Goal: Task Accomplishment & Management: Manage account settings

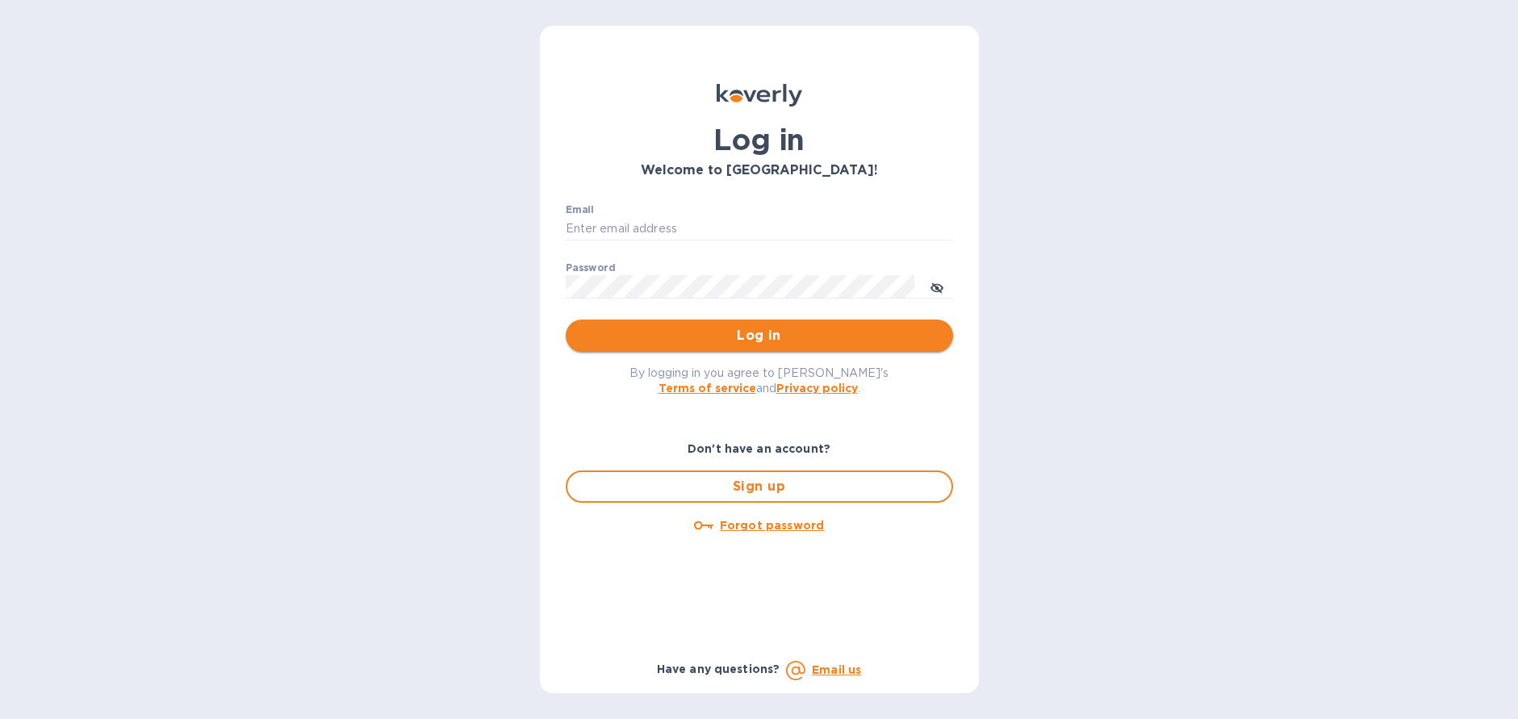
type input "[PERSON_NAME][EMAIL_ADDRESS][DOMAIN_NAME]"
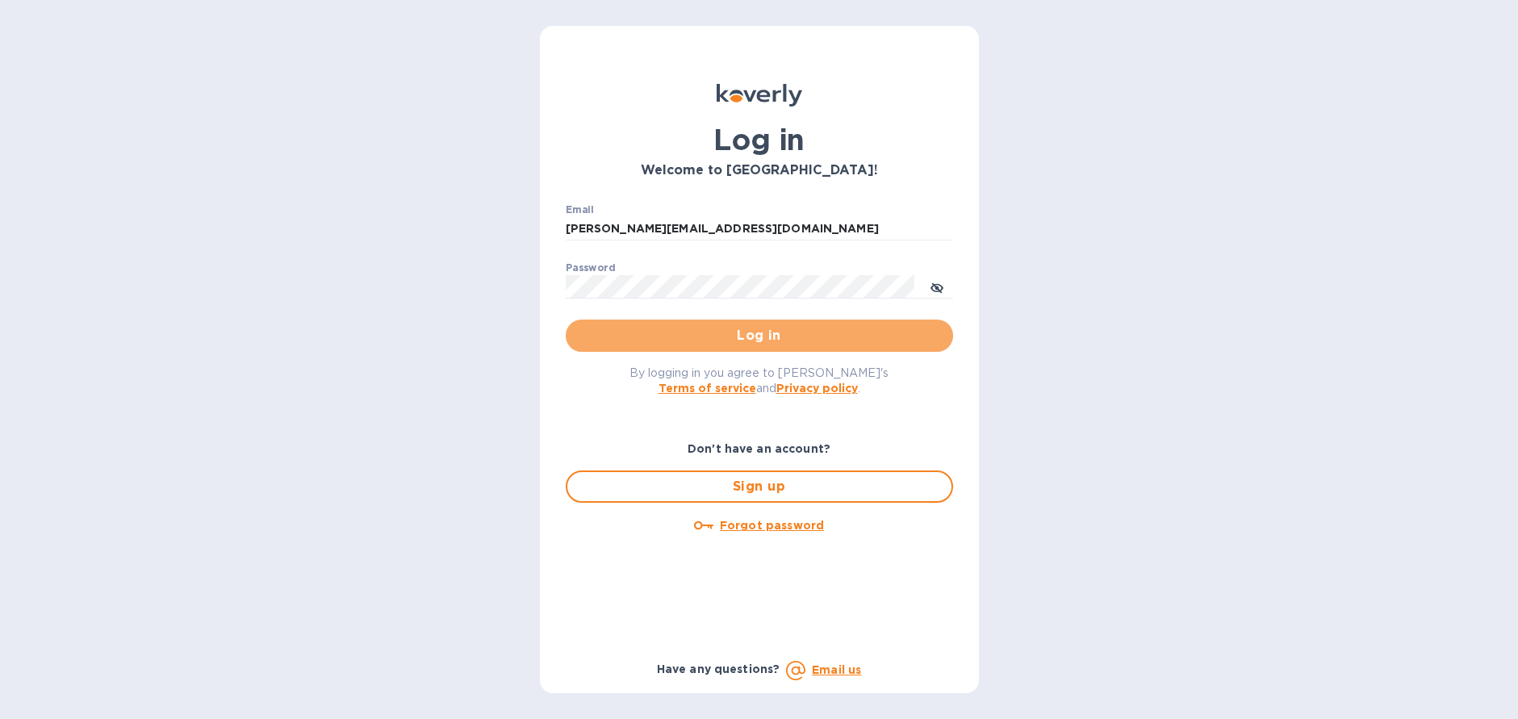
click at [723, 334] on span "Log in" at bounding box center [758, 335] width 361 height 19
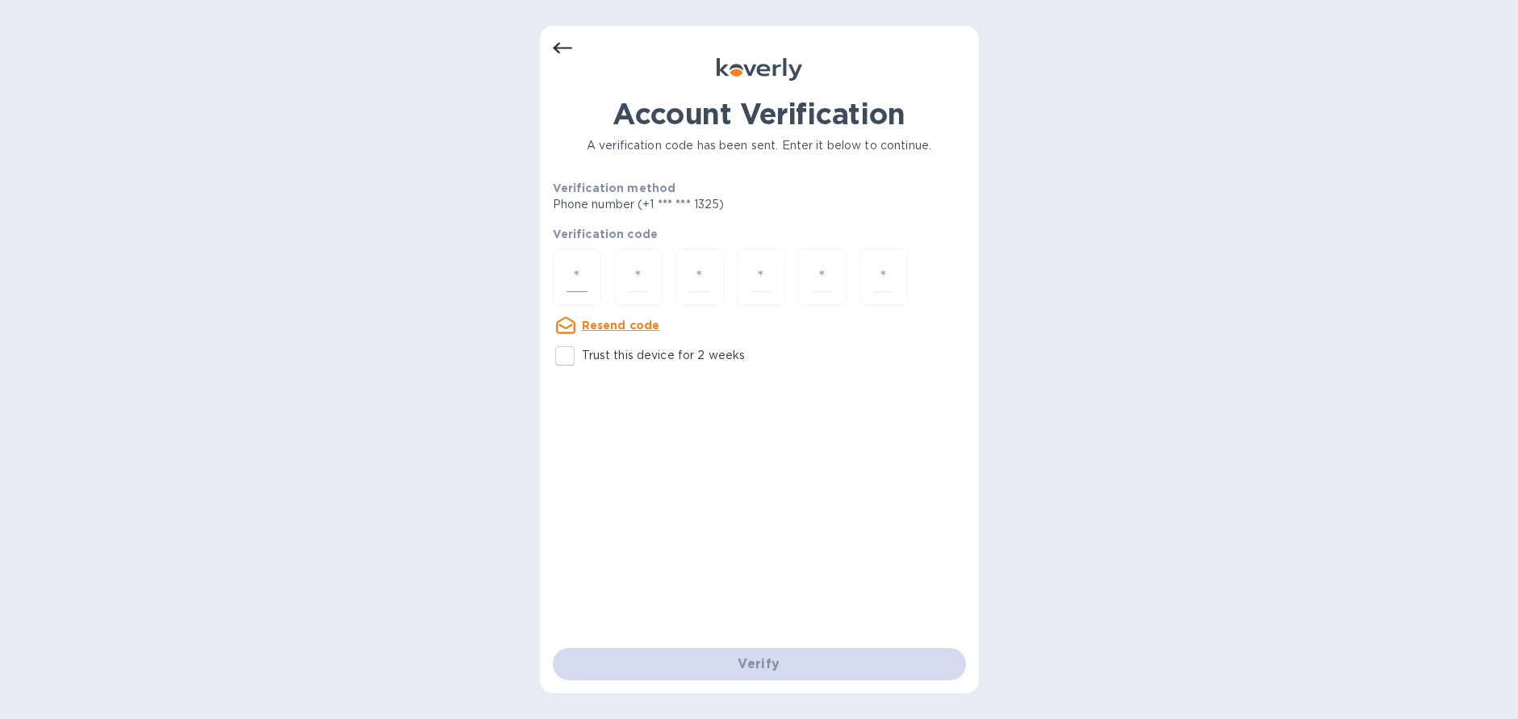
click at [578, 278] on input "number" at bounding box center [576, 277] width 21 height 30
type input "1"
type input "5"
type input "7"
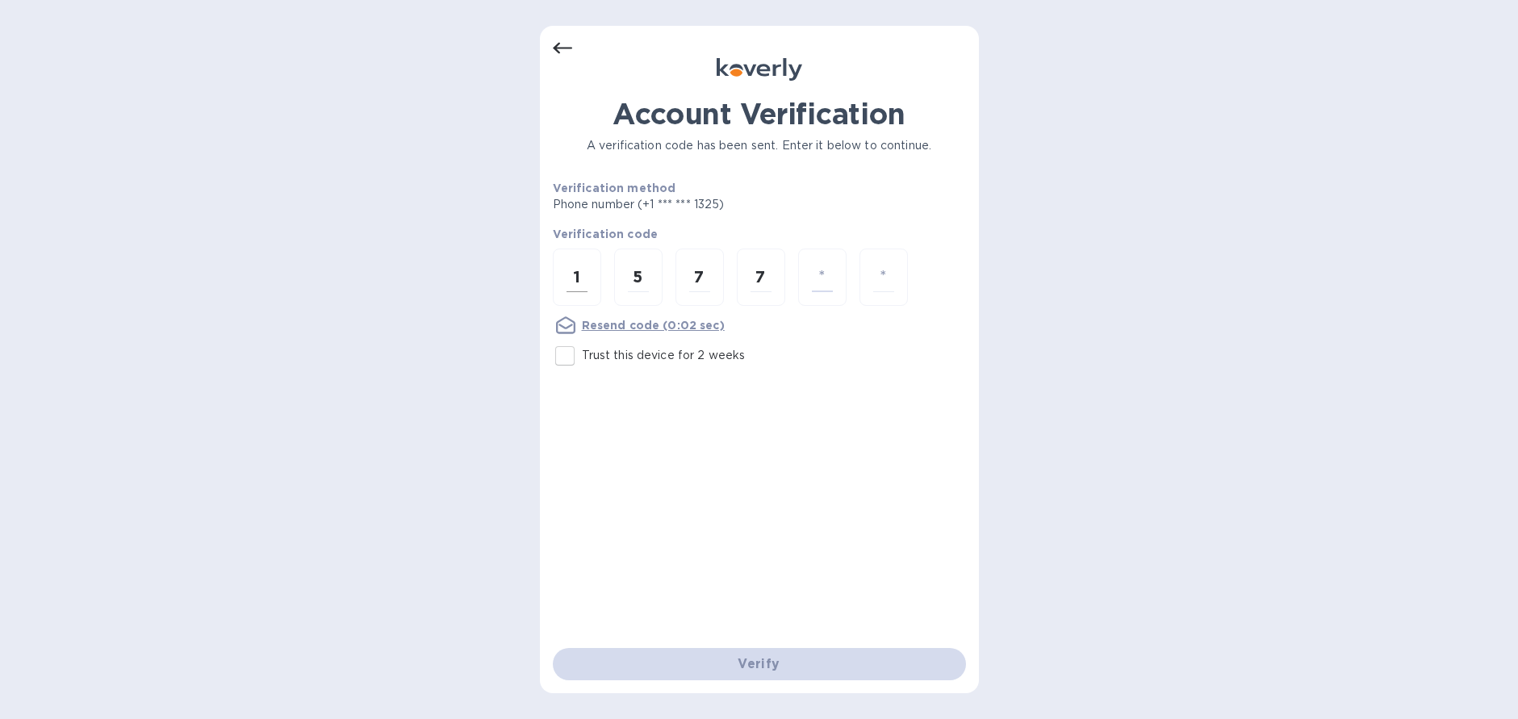
type input "1"
type input "4"
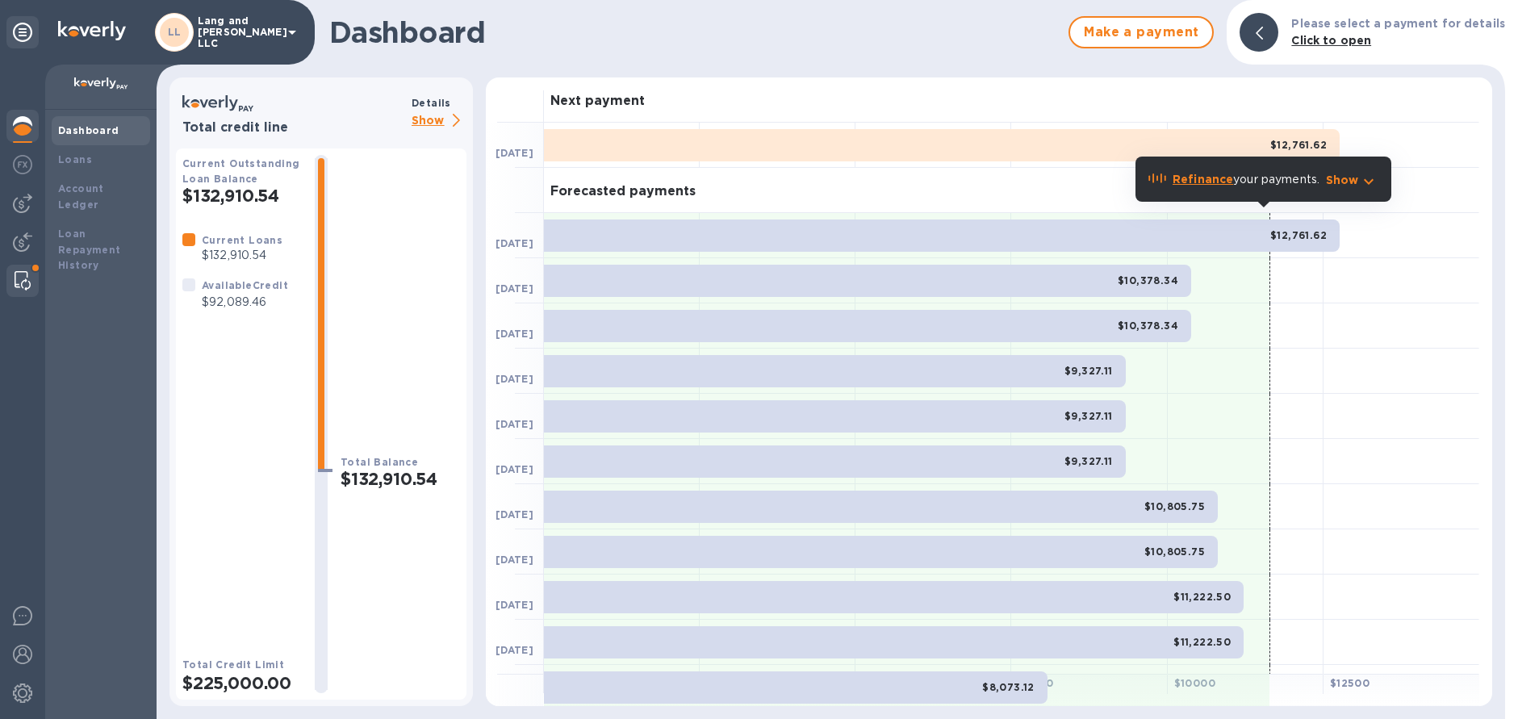
click at [23, 282] on img at bounding box center [23, 280] width 16 height 19
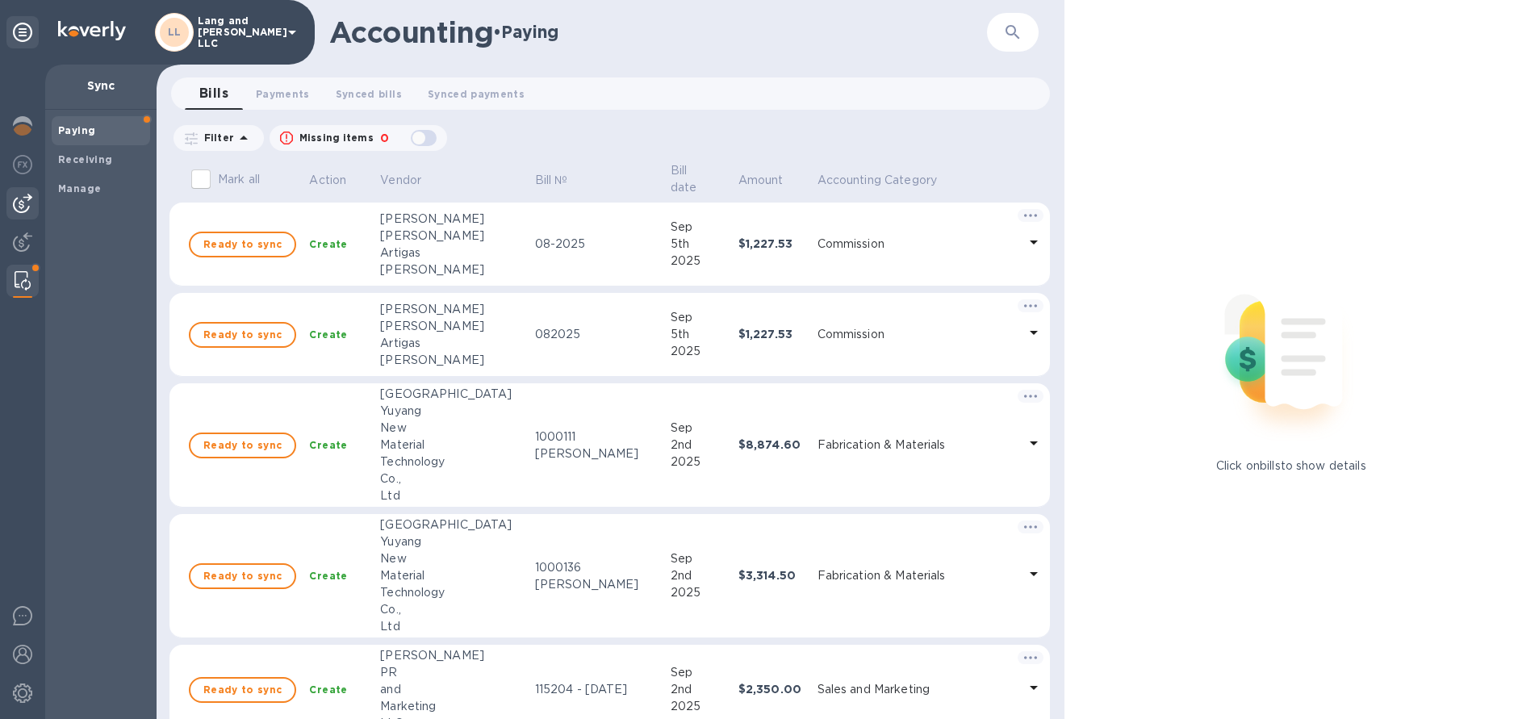
click at [27, 204] on img at bounding box center [22, 203] width 19 height 19
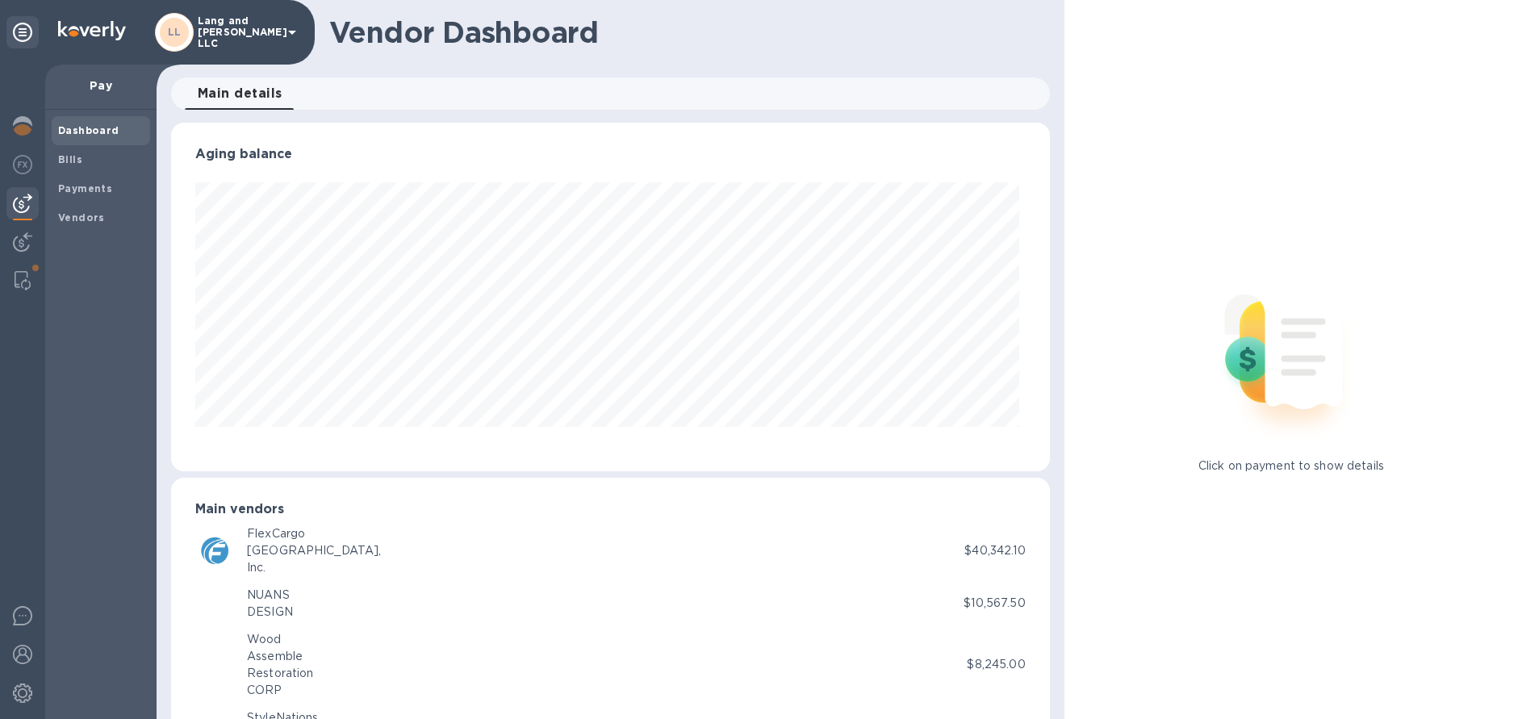
scroll to position [349, 871]
click at [92, 165] on span "Bills" at bounding box center [101, 160] width 86 height 16
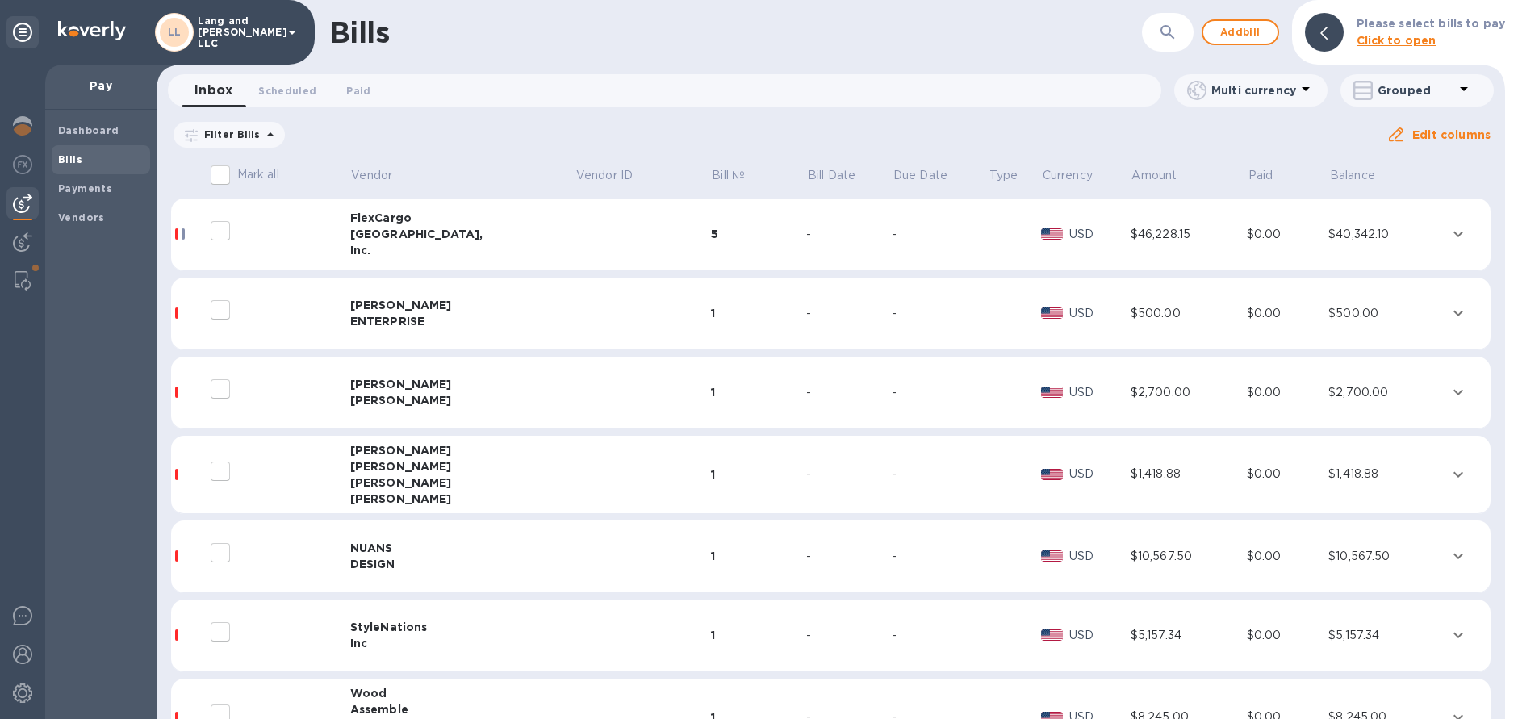
scroll to position [59, 0]
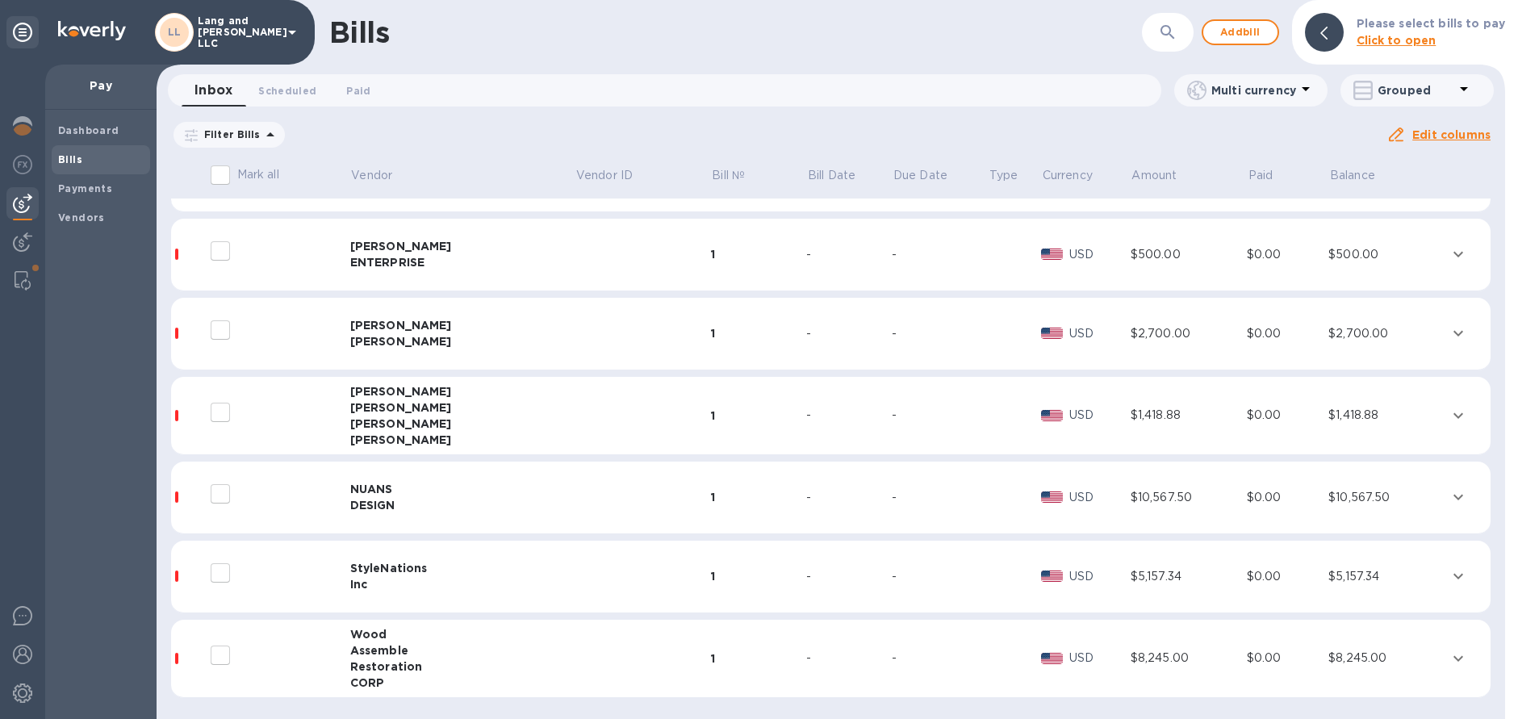
click at [464, 655] on div "Assemble" at bounding box center [462, 650] width 225 height 16
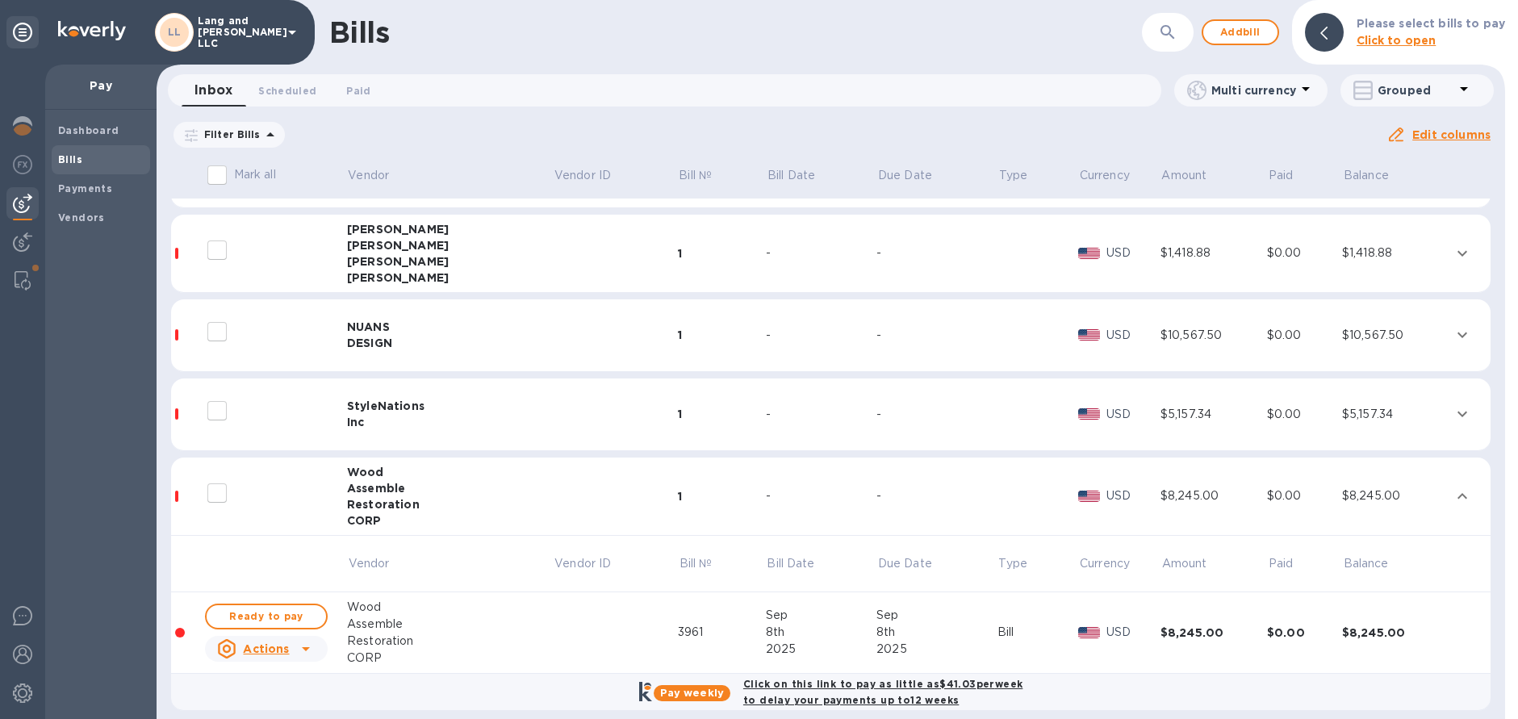
scroll to position [234, 0]
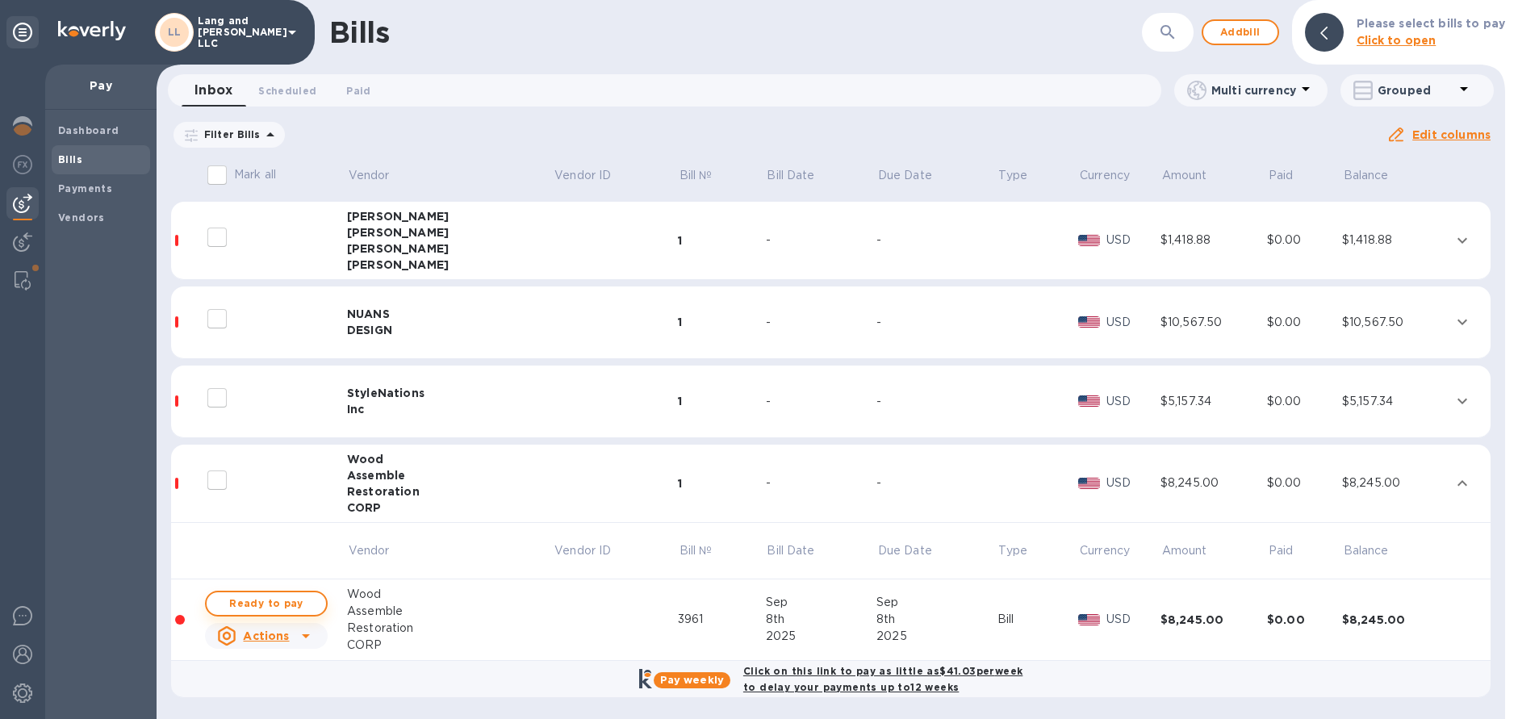
click at [269, 603] on span "Ready to pay" at bounding box center [266, 603] width 94 height 19
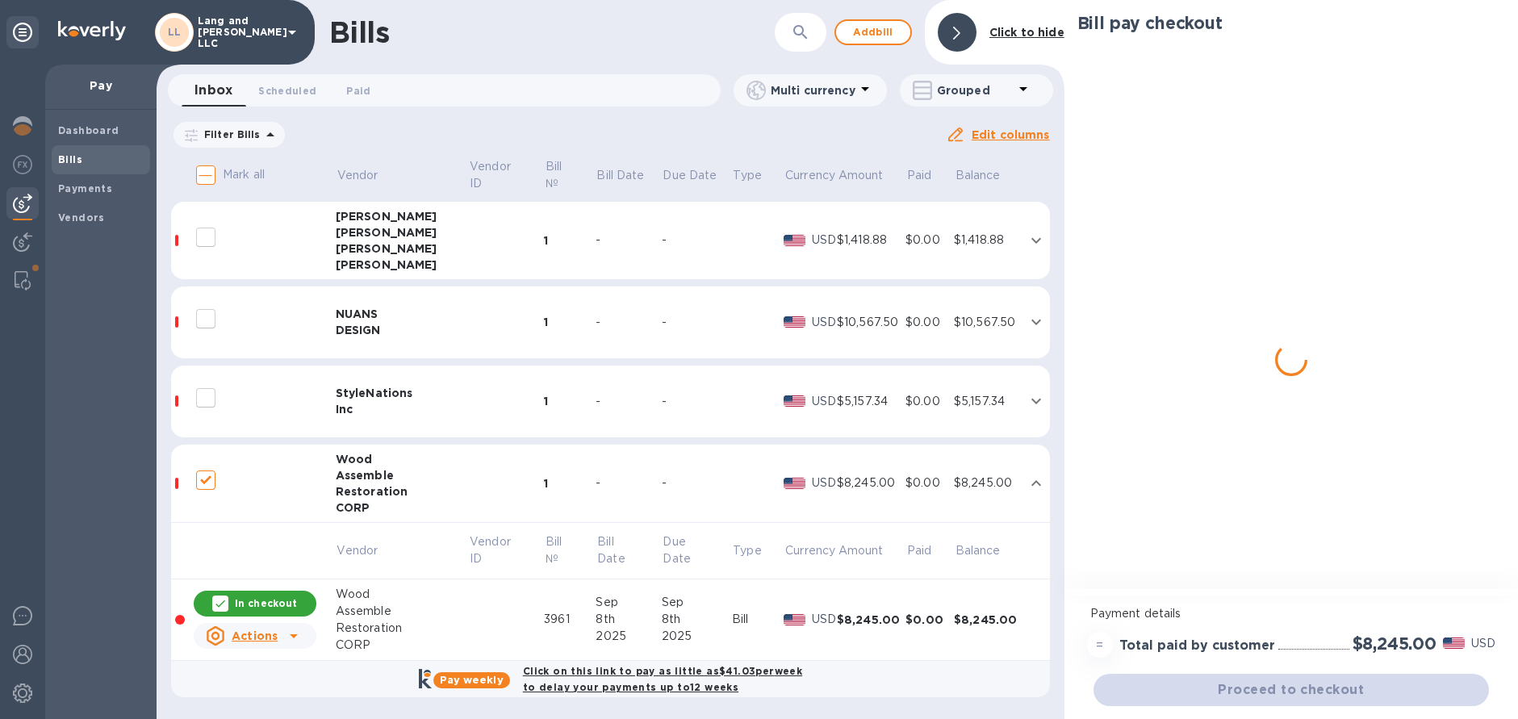
checkbox input "true"
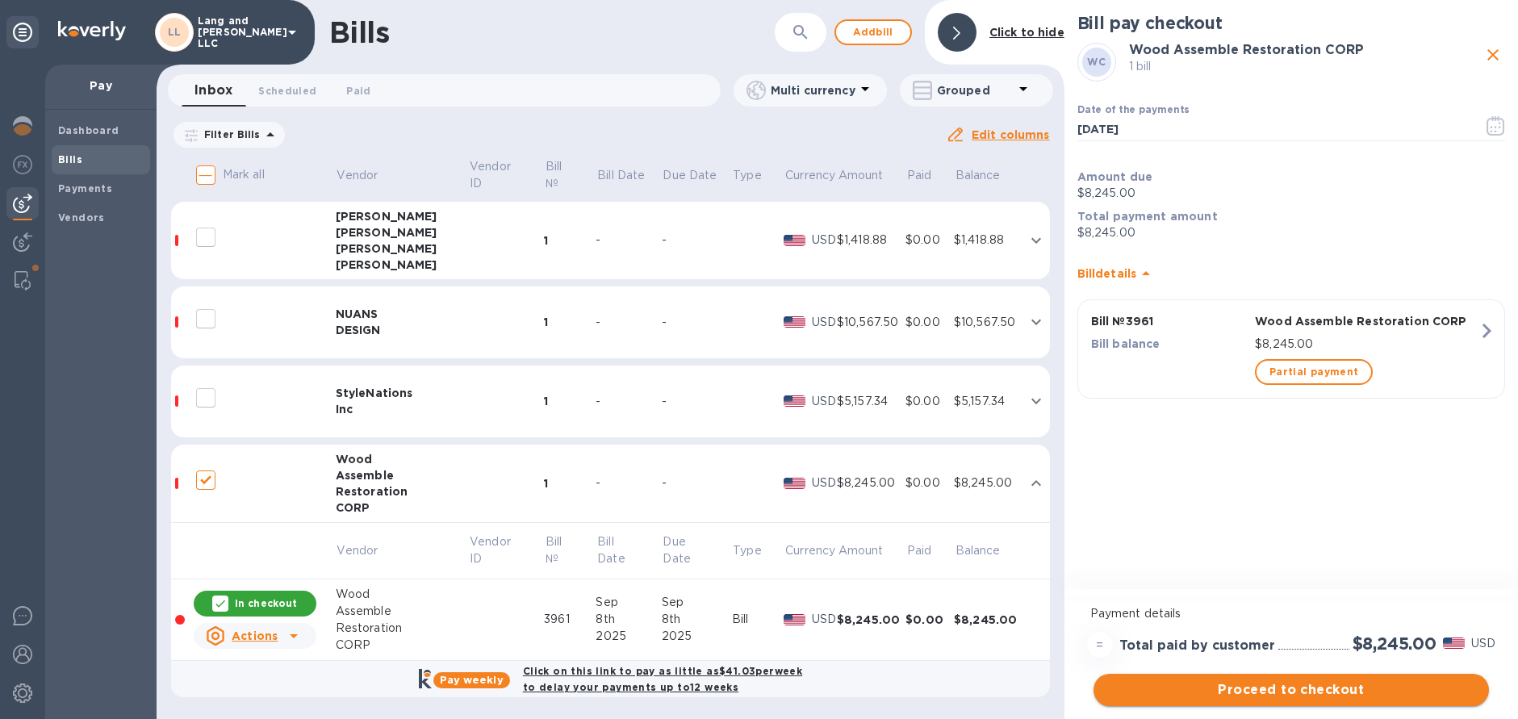
click at [1274, 680] on span "Proceed to checkout" at bounding box center [1290, 689] width 369 height 19
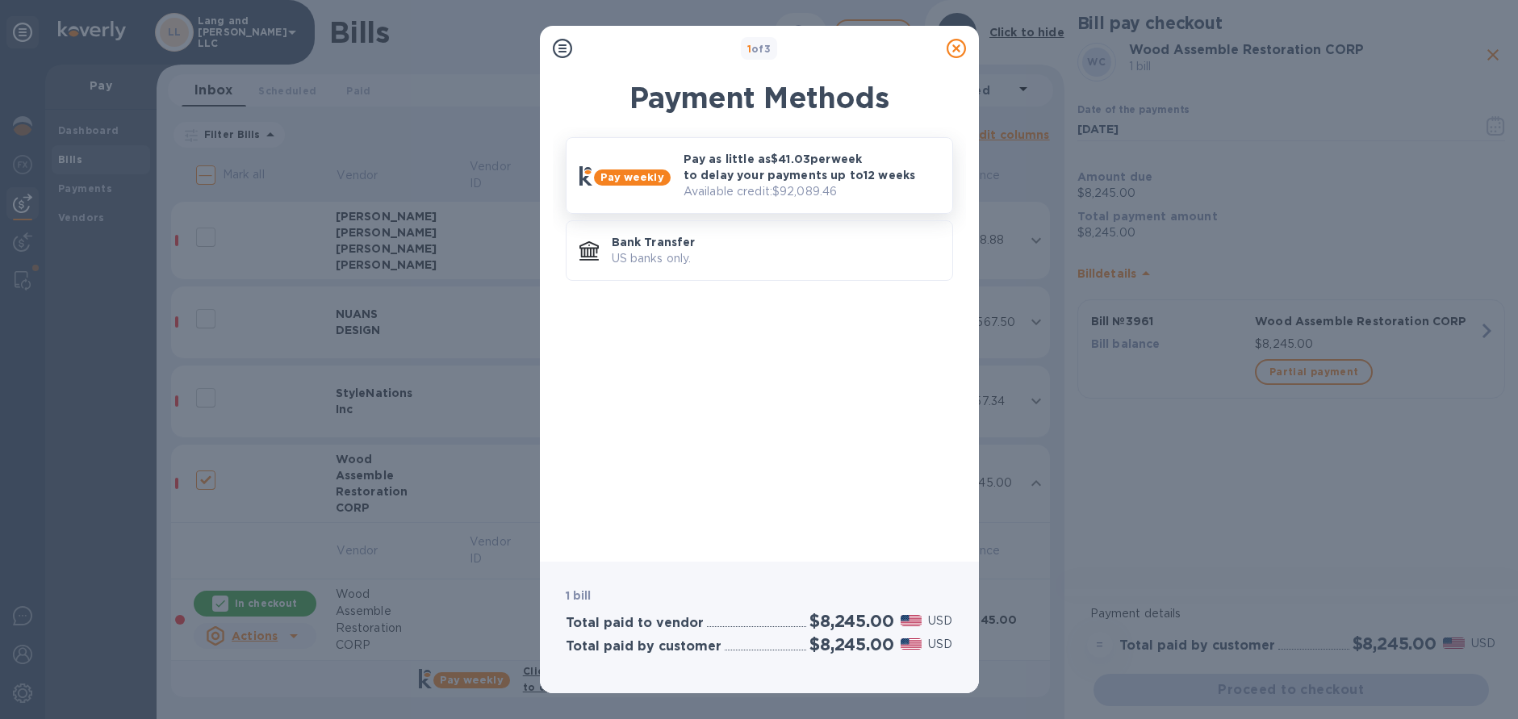
click at [731, 192] on p "Available credit: $92,089.46" at bounding box center [811, 191] width 256 height 17
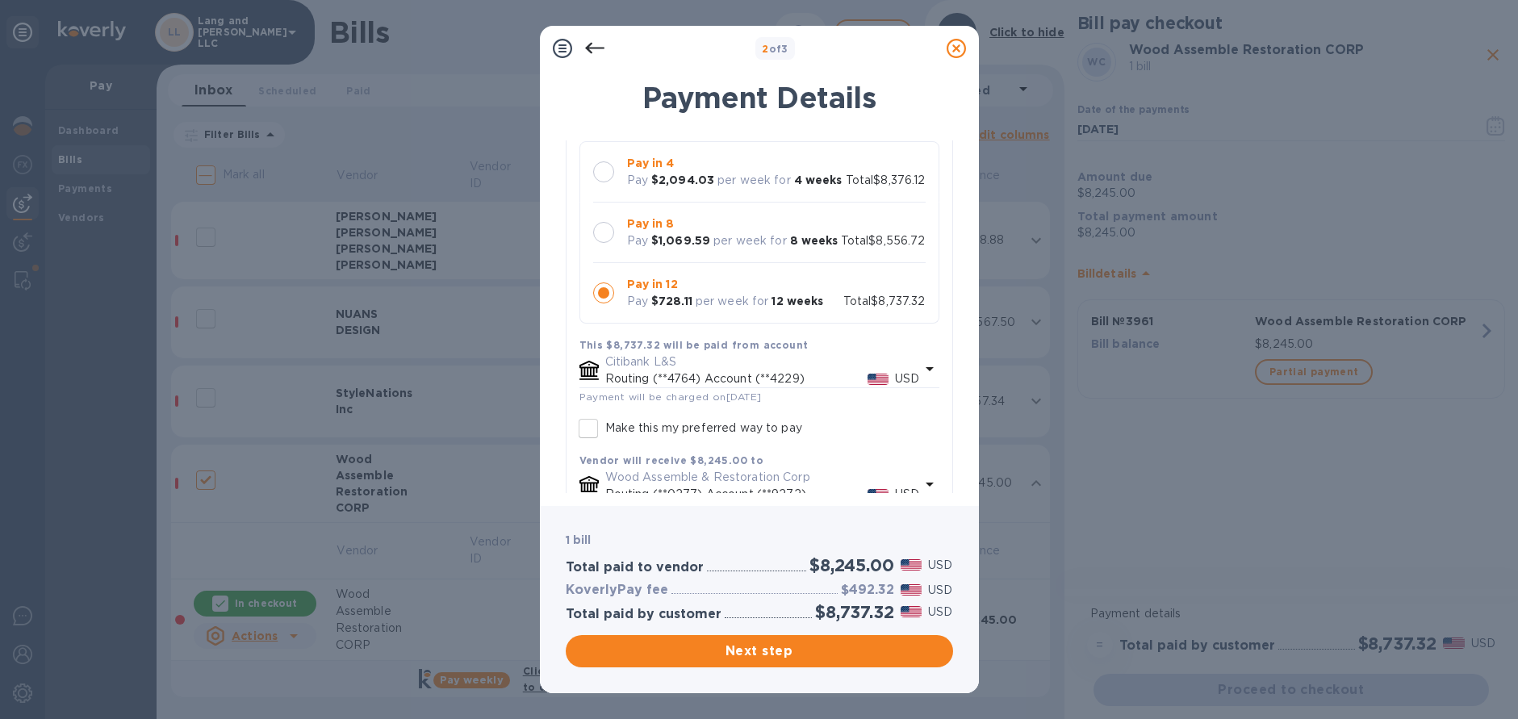
scroll to position [148, 0]
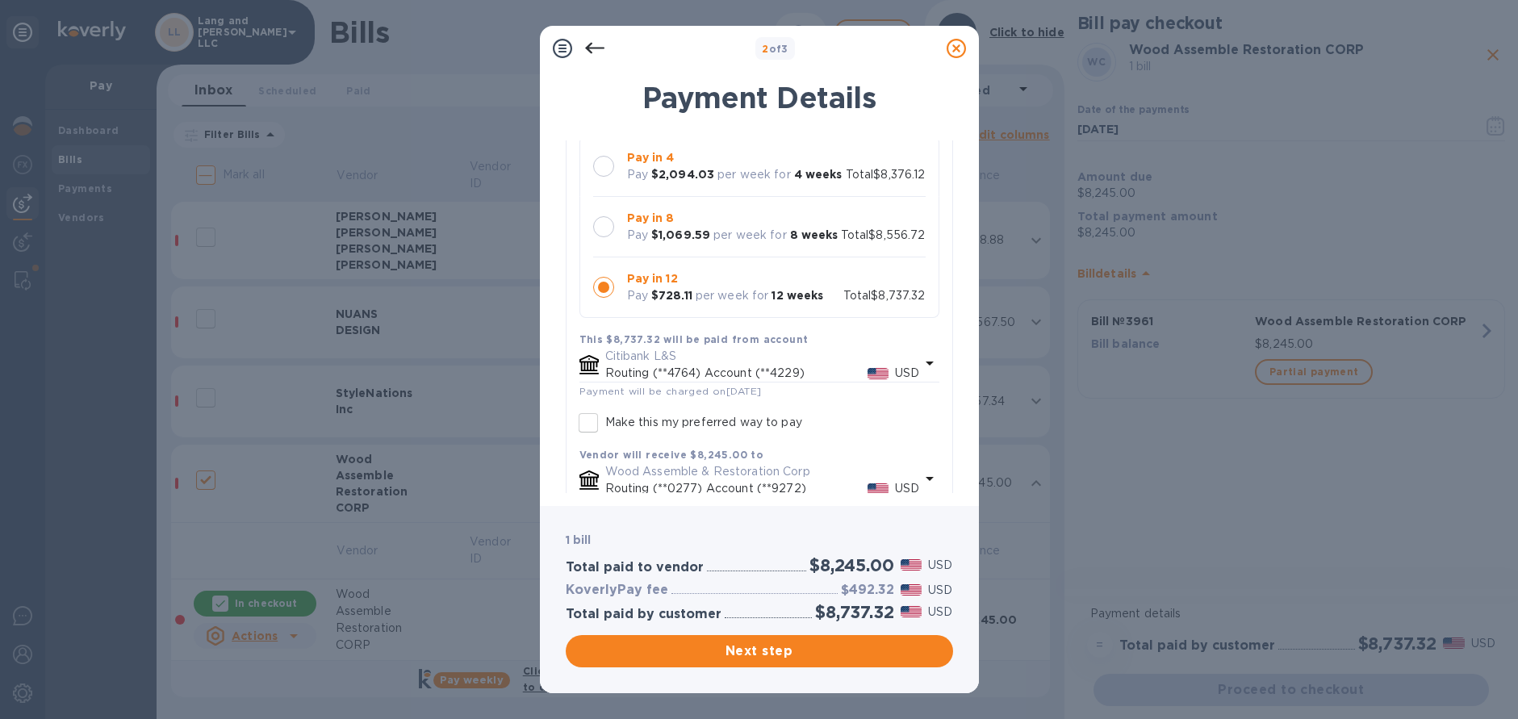
click at [610, 244] on div at bounding box center [604, 227] width 34 height 34
click at [613, 160] on div at bounding box center [604, 166] width 34 height 34
click at [611, 237] on div at bounding box center [603, 226] width 21 height 21
click at [607, 167] on div at bounding box center [603, 166] width 21 height 21
click at [608, 237] on div at bounding box center [603, 226] width 21 height 21
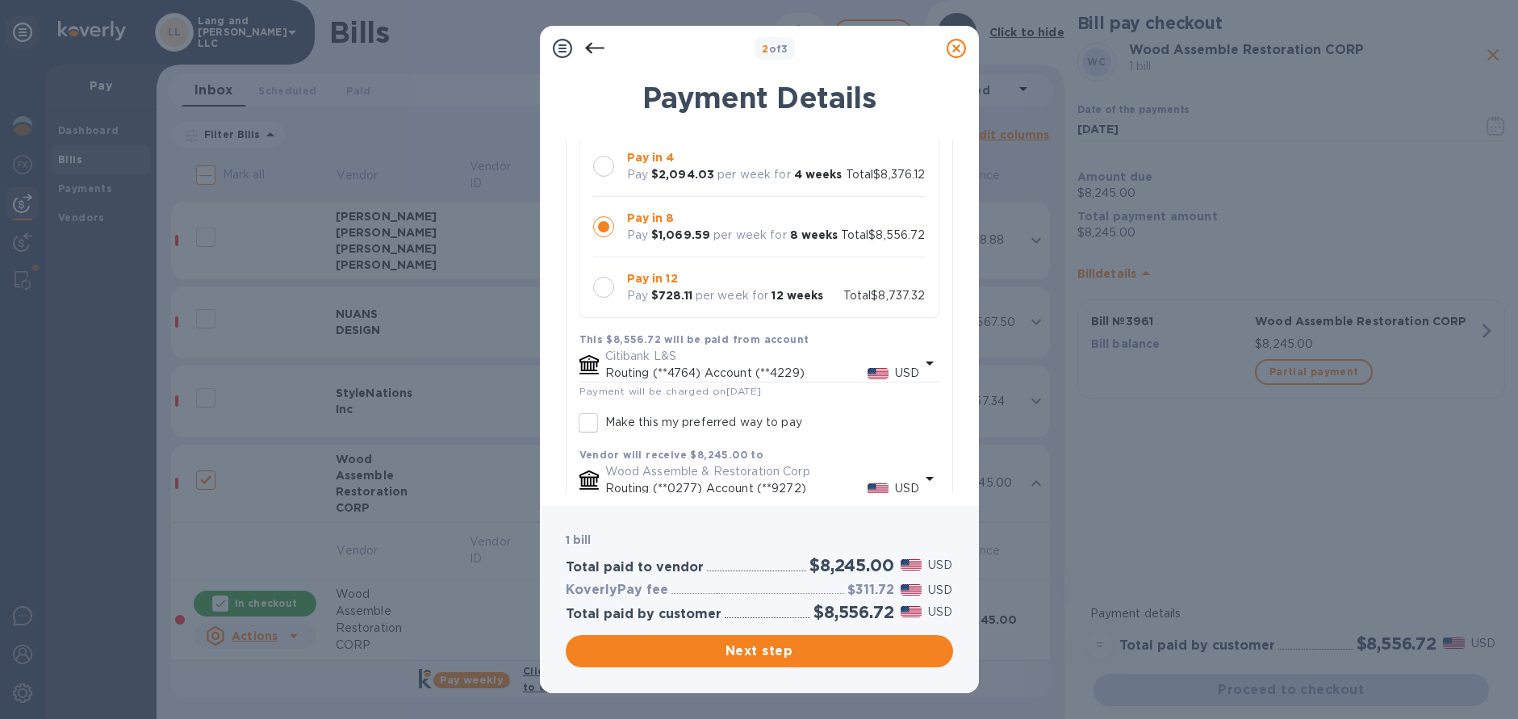
click at [607, 298] on div at bounding box center [603, 287] width 21 height 21
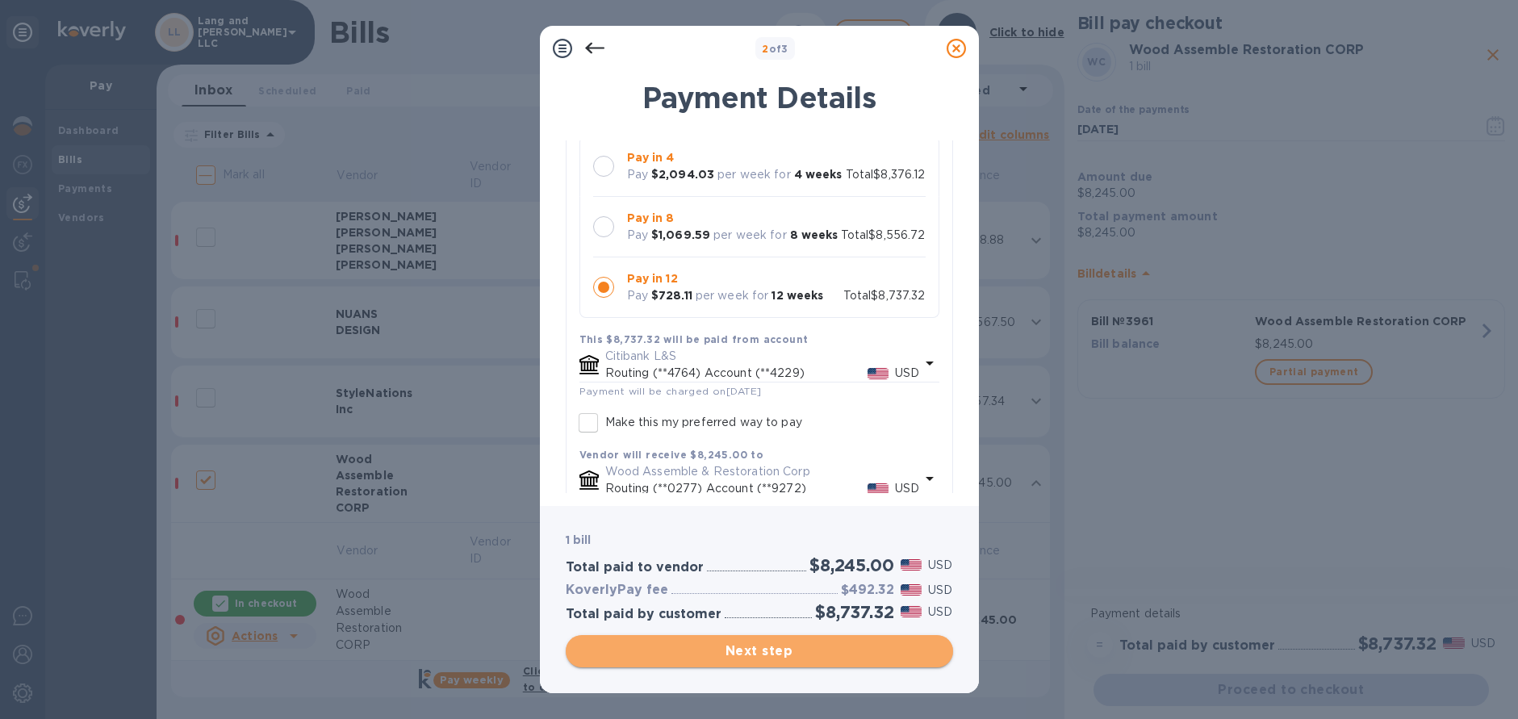
click at [756, 649] on span "Next step" at bounding box center [758, 650] width 361 height 19
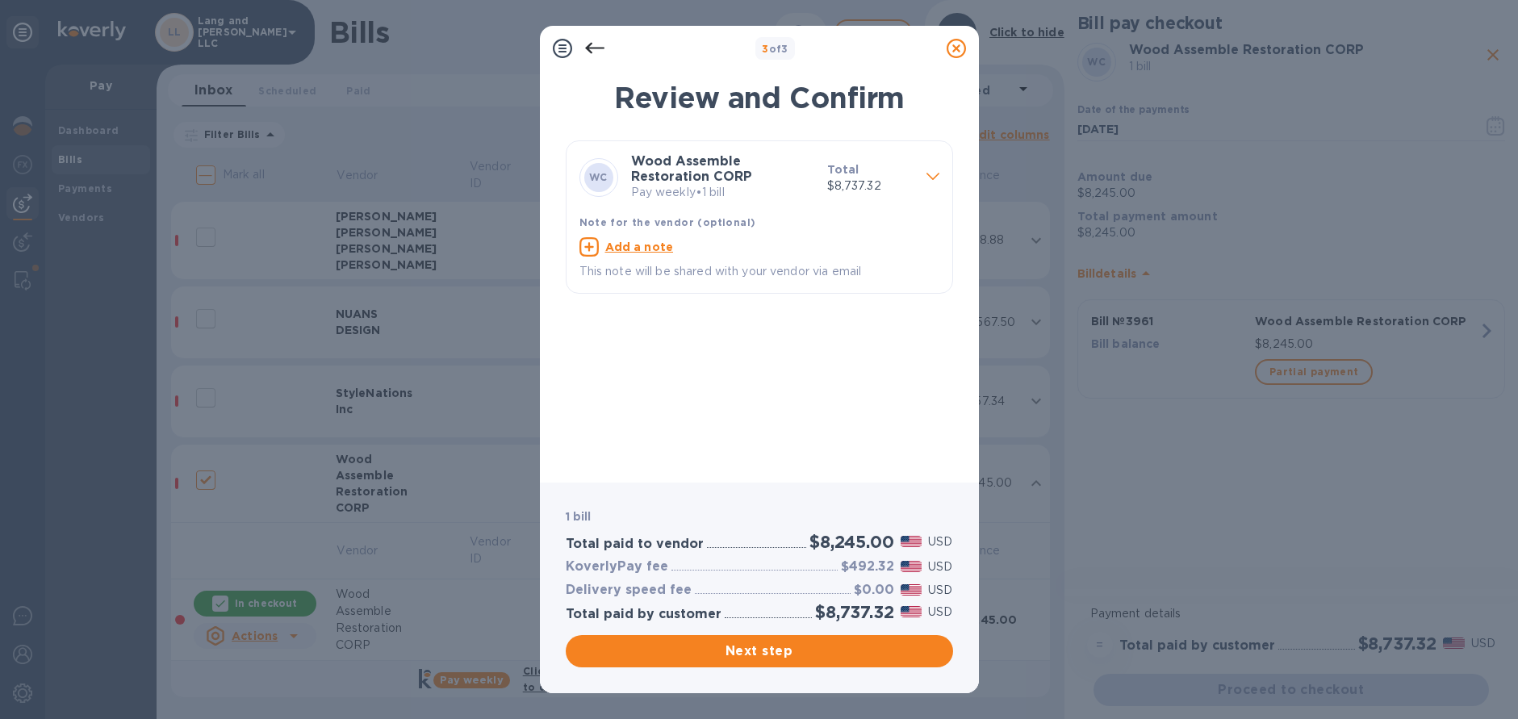
click at [771, 652] on span "Next step" at bounding box center [758, 650] width 361 height 19
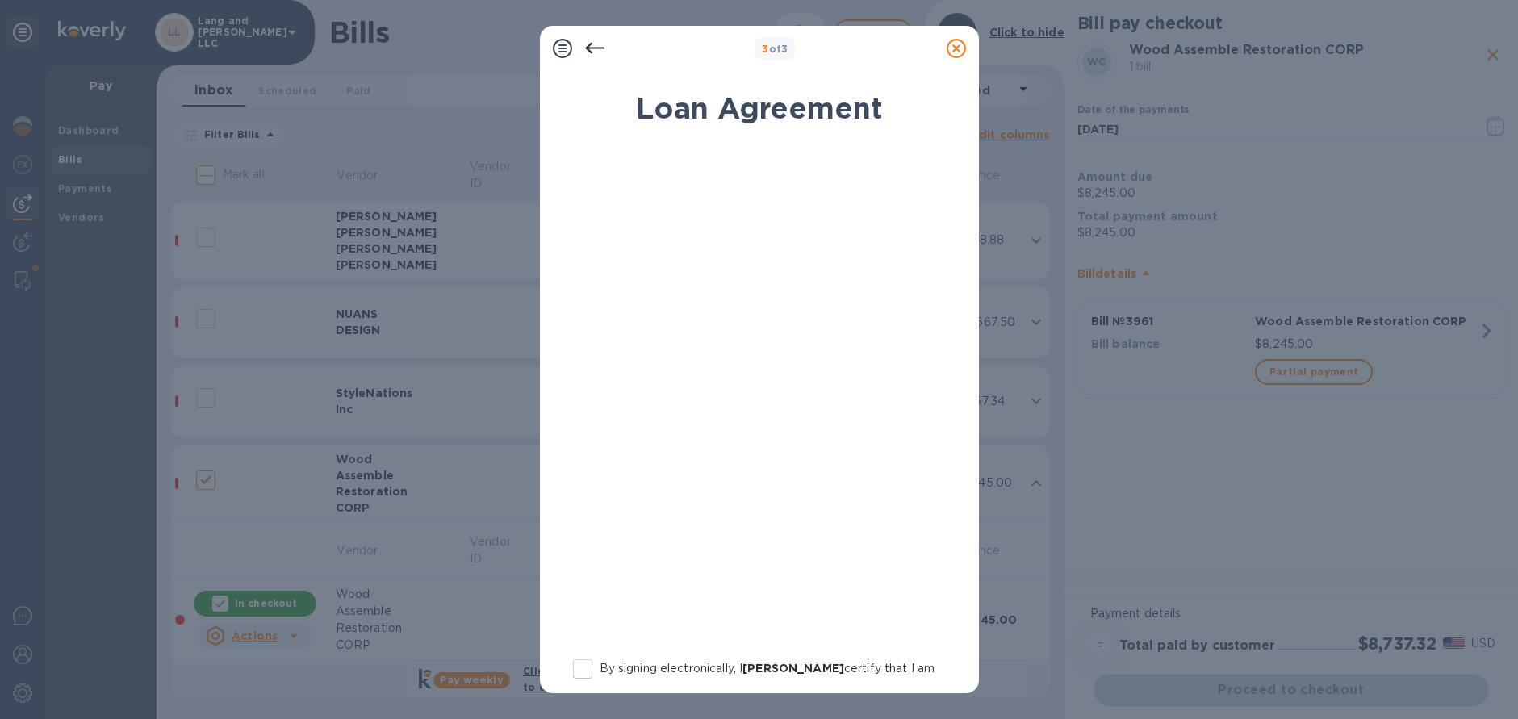
scroll to position [200, 0]
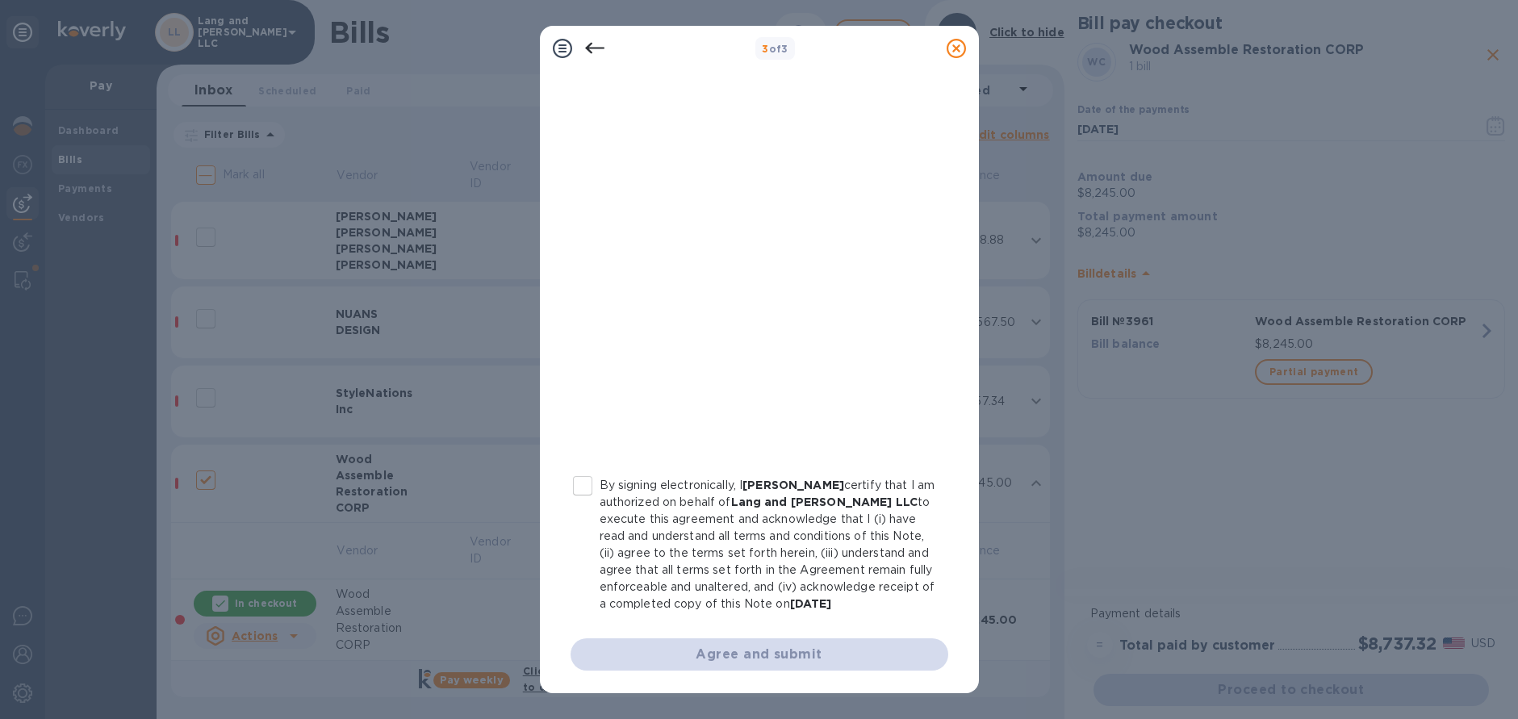
click at [585, 469] on input "By signing electronically, I [PERSON_NAME] certify that I am authorized on beha…" at bounding box center [583, 486] width 34 height 34
checkbox input "true"
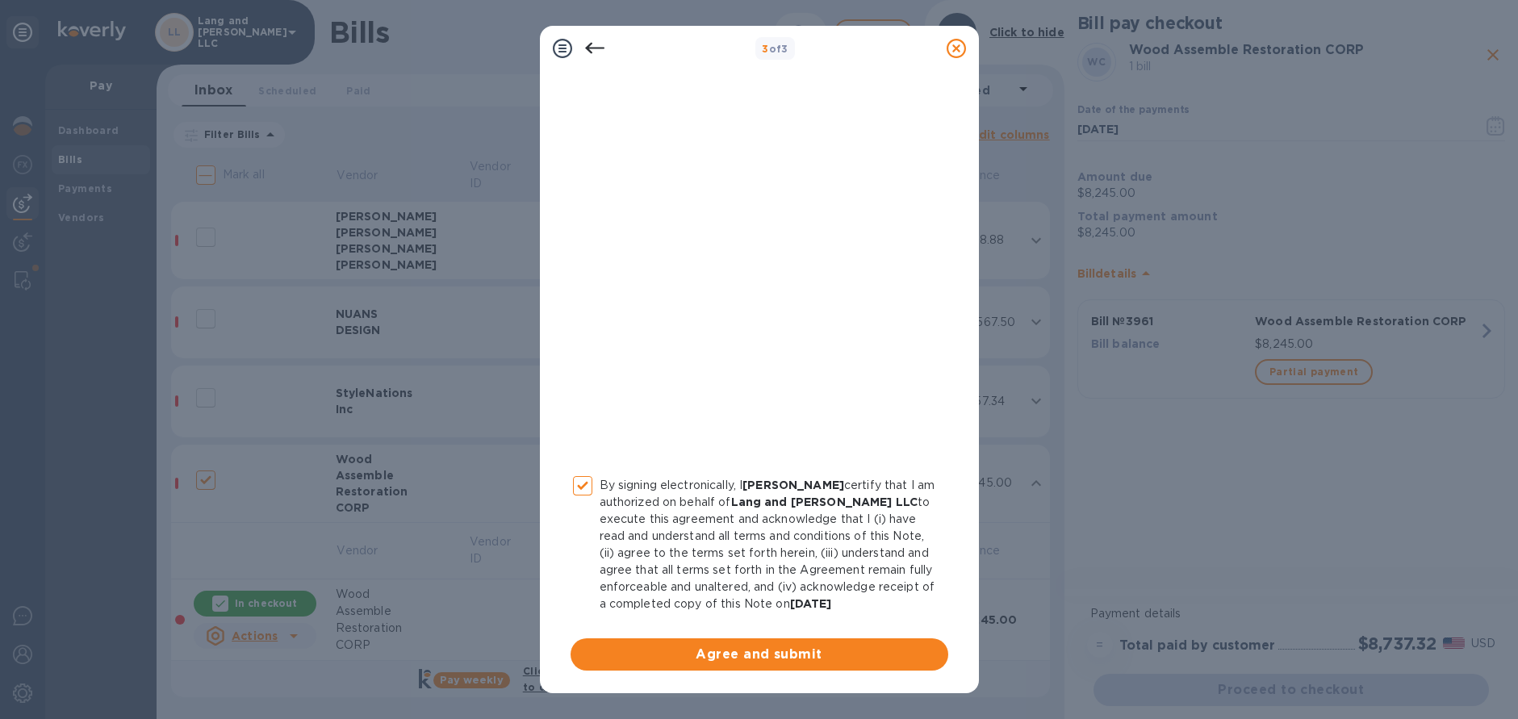
click at [766, 650] on span "Agree and submit" at bounding box center [759, 654] width 352 height 19
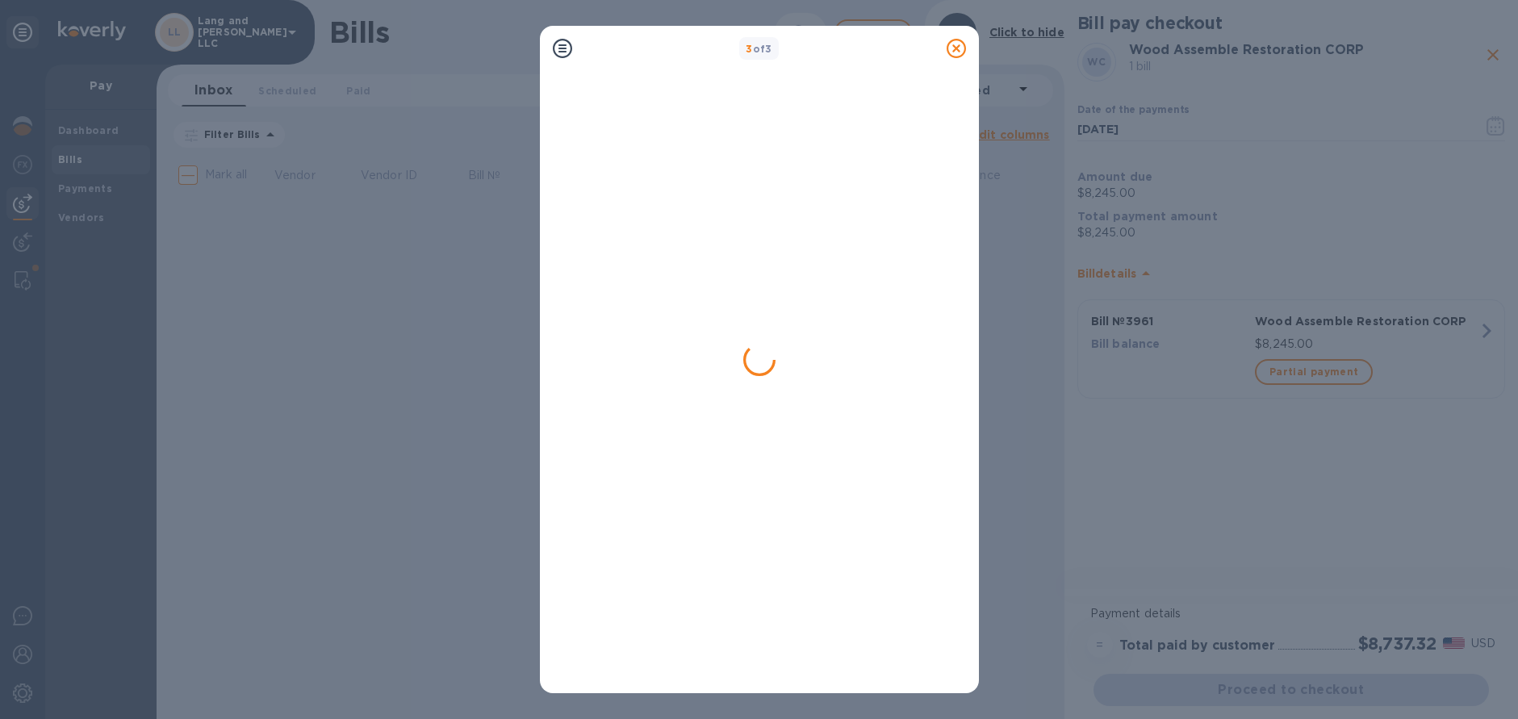
scroll to position [0, 0]
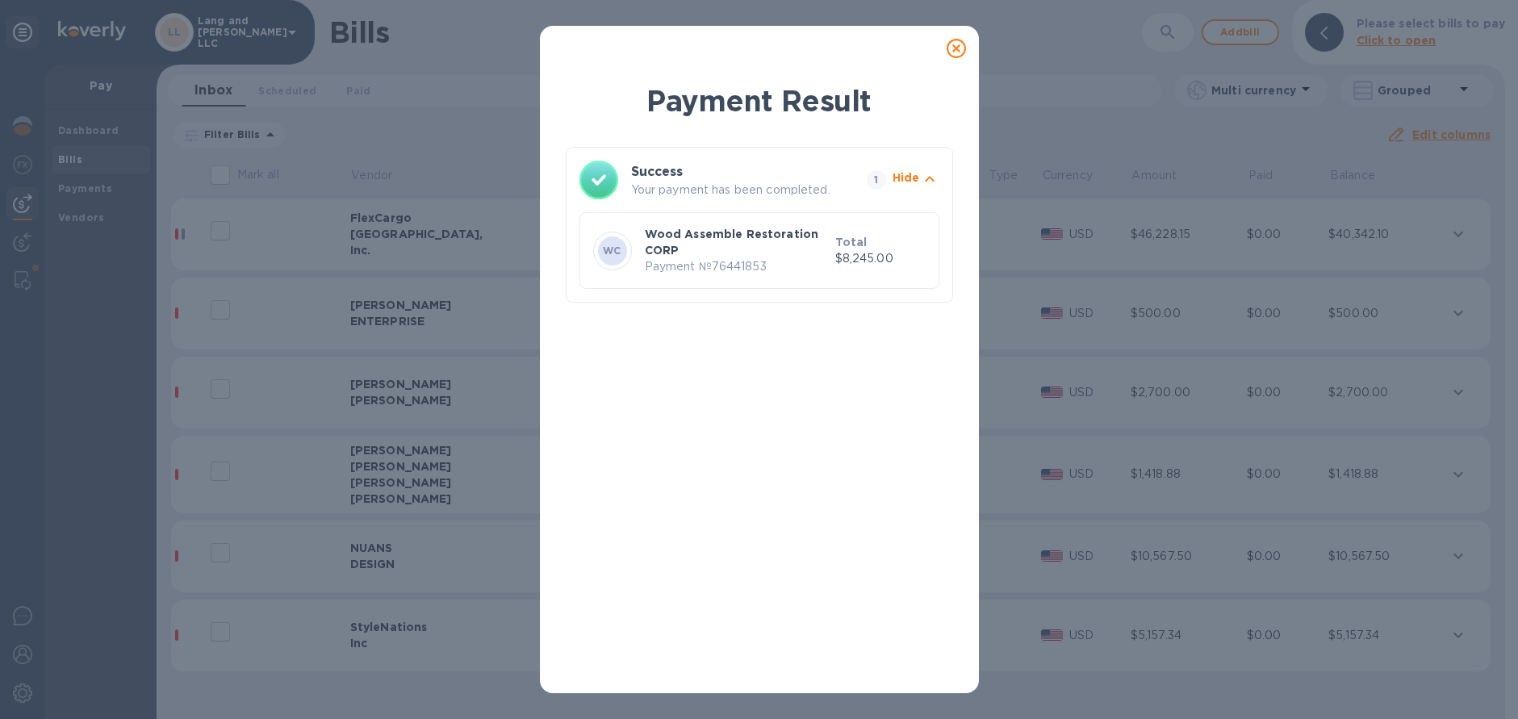
click at [957, 48] on icon at bounding box center [955, 48] width 19 height 19
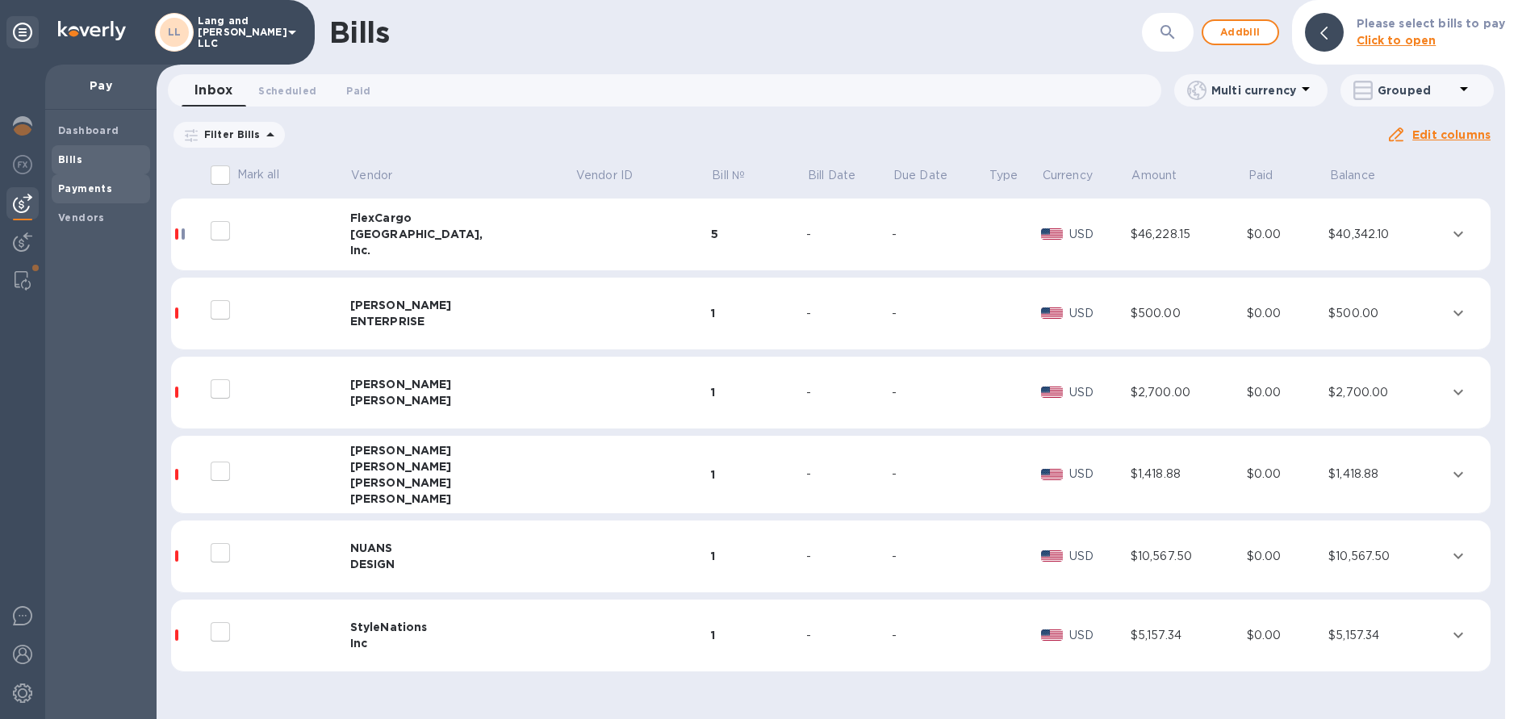
click at [78, 198] on div "Payments" at bounding box center [101, 188] width 98 height 29
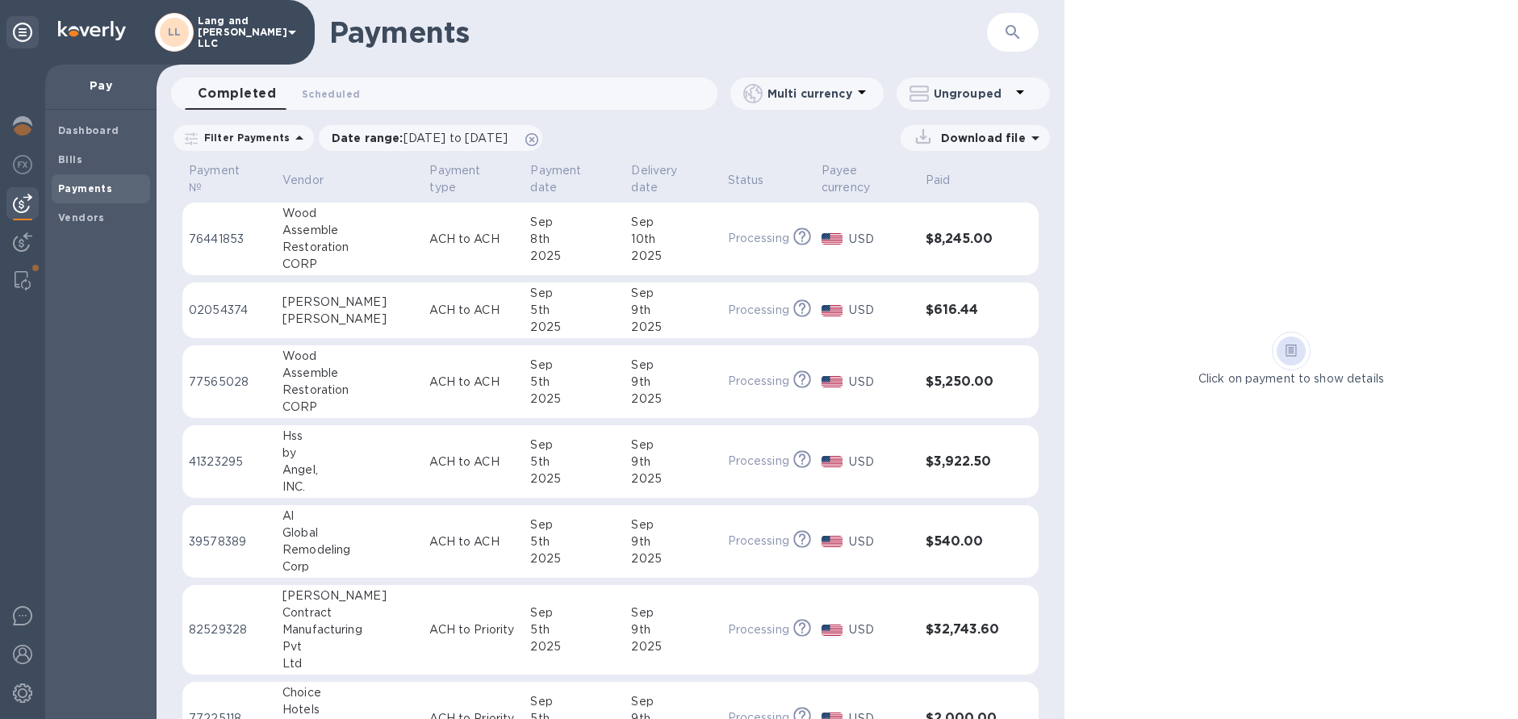
click at [346, 243] on div "Restoration" at bounding box center [349, 247] width 134 height 17
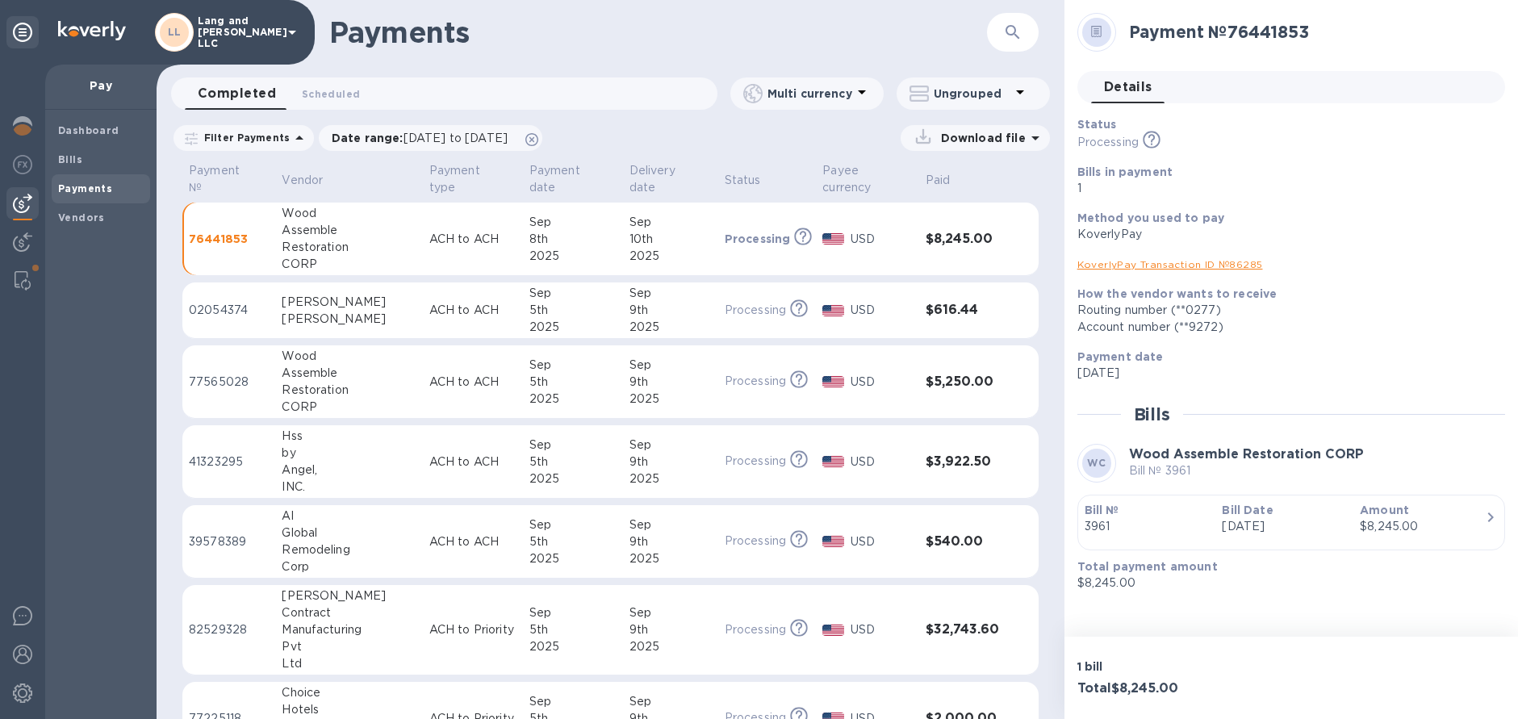
drag, startPoint x: 79, startPoint y: 157, endPoint x: 80, endPoint y: 175, distance: 17.8
click at [79, 157] on b "Bills" at bounding box center [70, 159] width 24 height 12
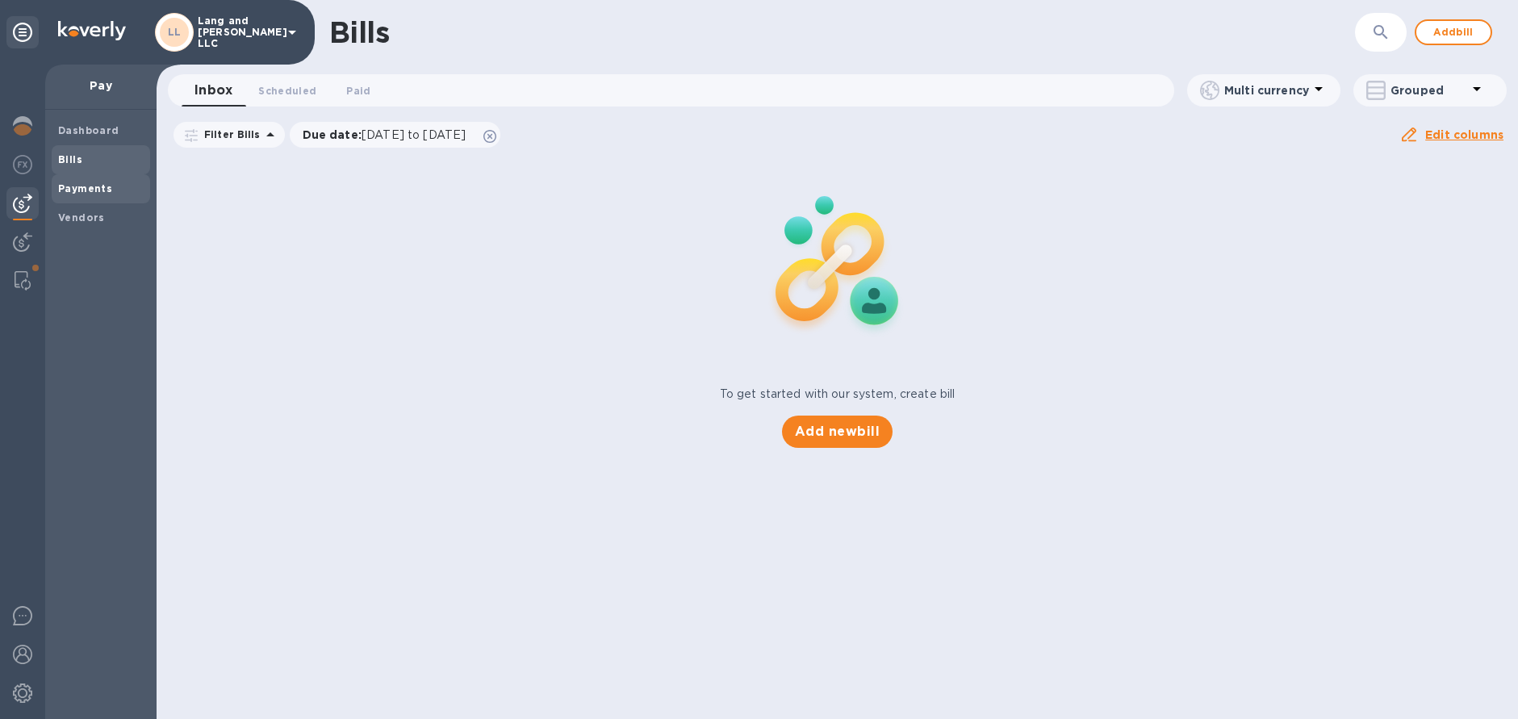
click at [83, 198] on div "Payments" at bounding box center [101, 188] width 98 height 29
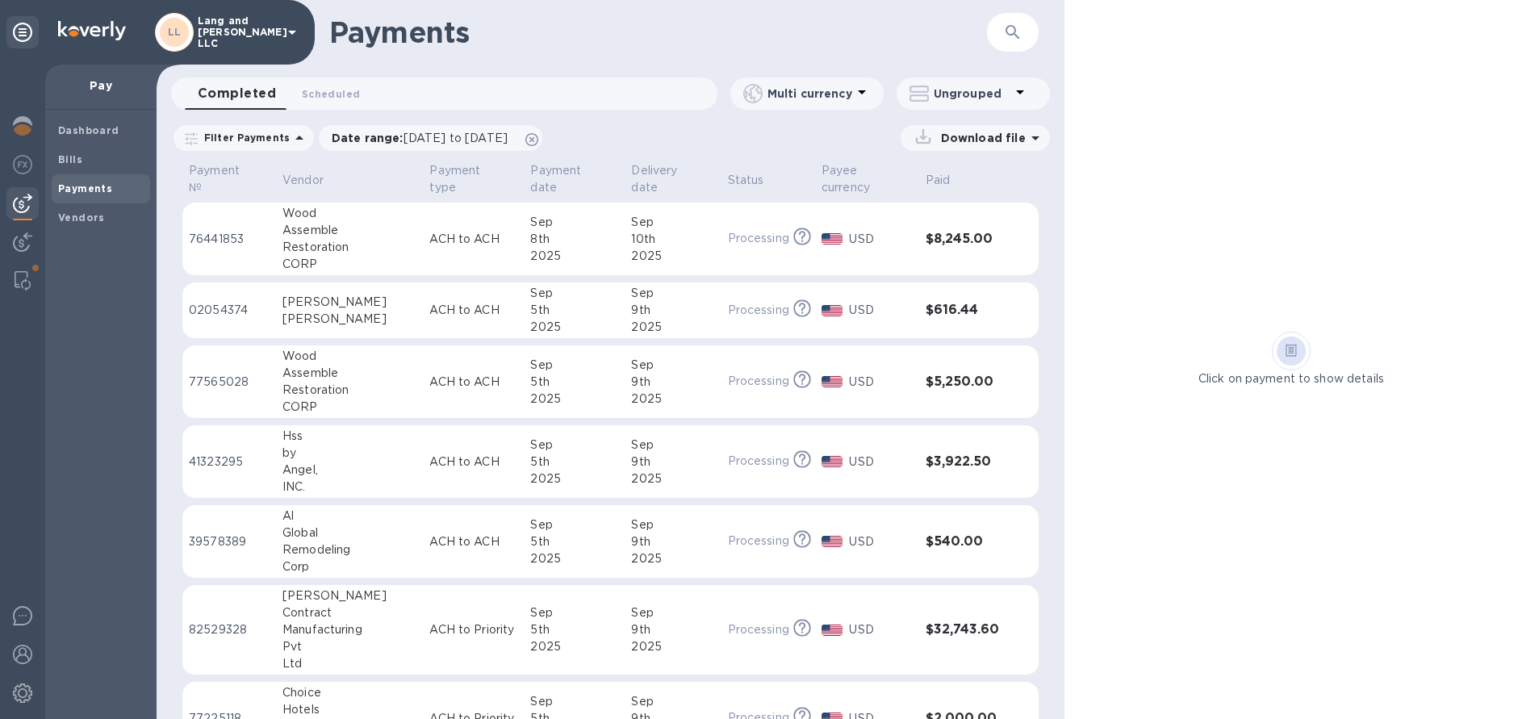
click at [980, 96] on p "Ungrouped" at bounding box center [971, 94] width 77 height 16
click at [850, 134] on div at bounding box center [759, 359] width 1518 height 719
click at [960, 140] on p "Download file" at bounding box center [979, 138] width 91 height 16
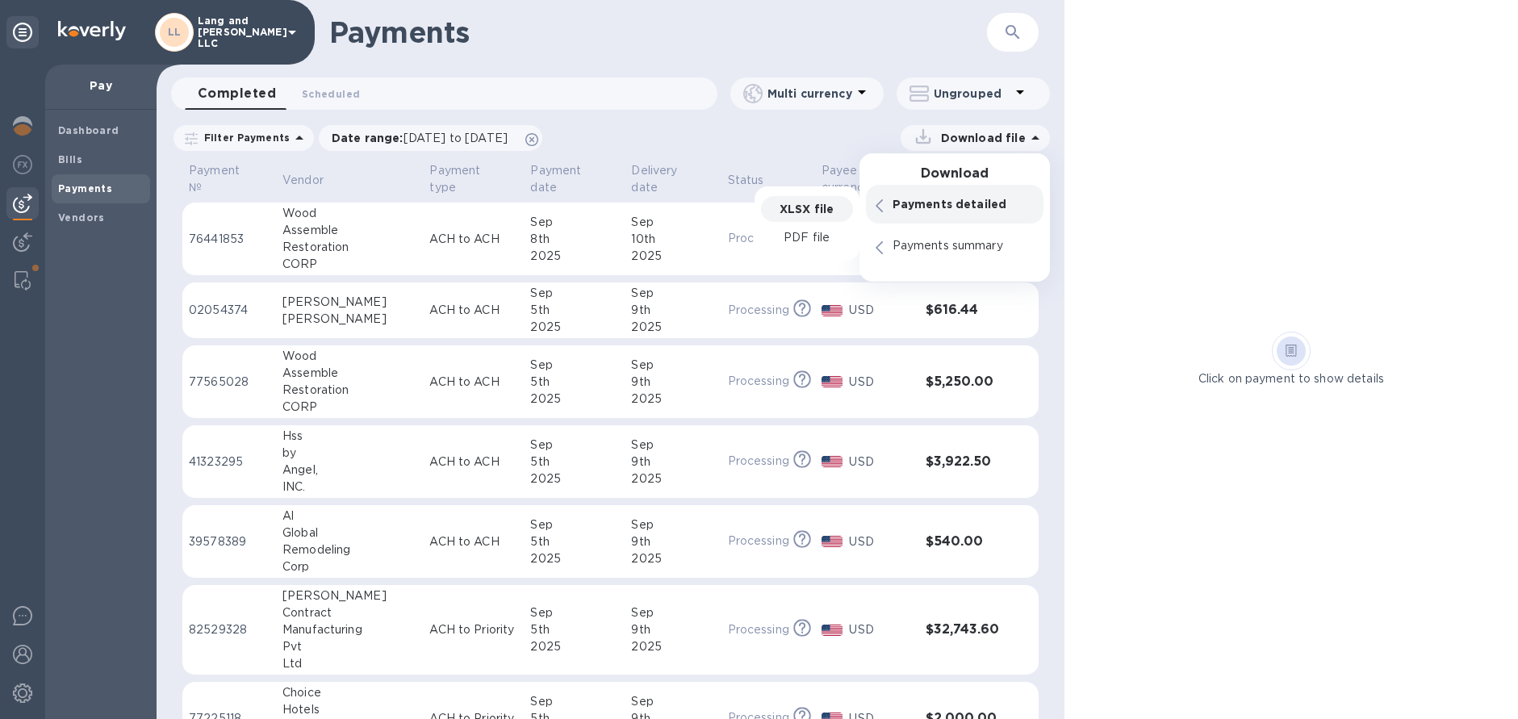
click at [795, 211] on p "XLSX file" at bounding box center [806, 209] width 54 height 16
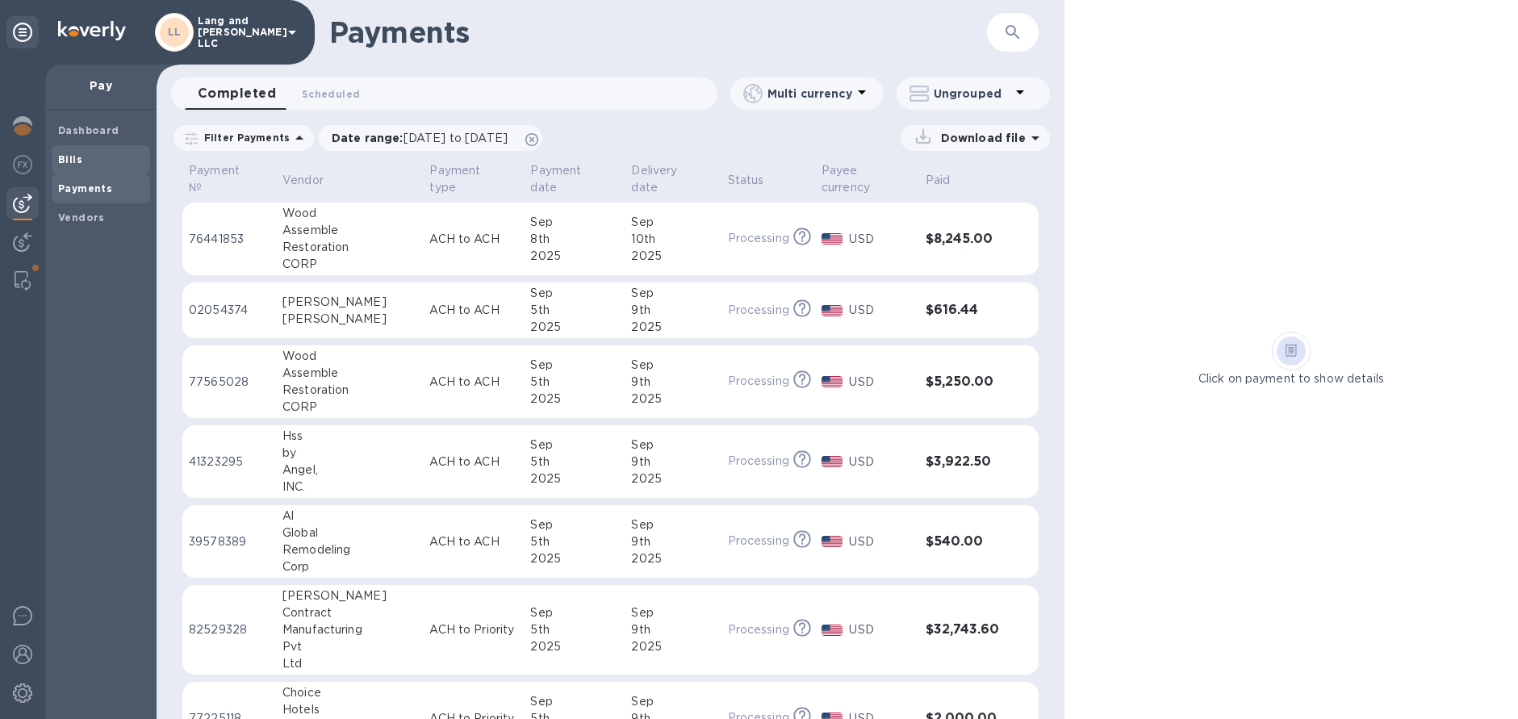
click at [87, 158] on span "Bills" at bounding box center [101, 160] width 86 height 16
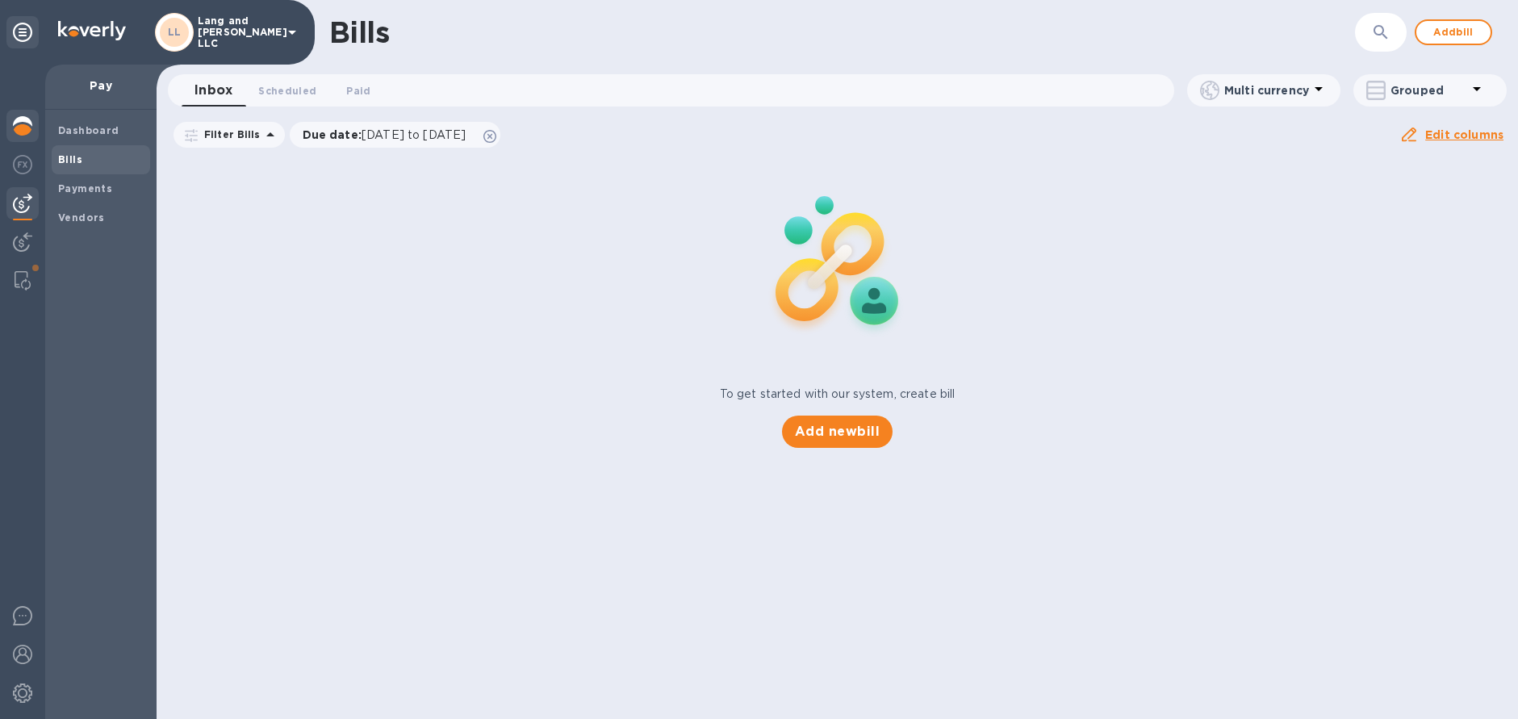
click at [23, 136] on div at bounding box center [22, 127] width 32 height 35
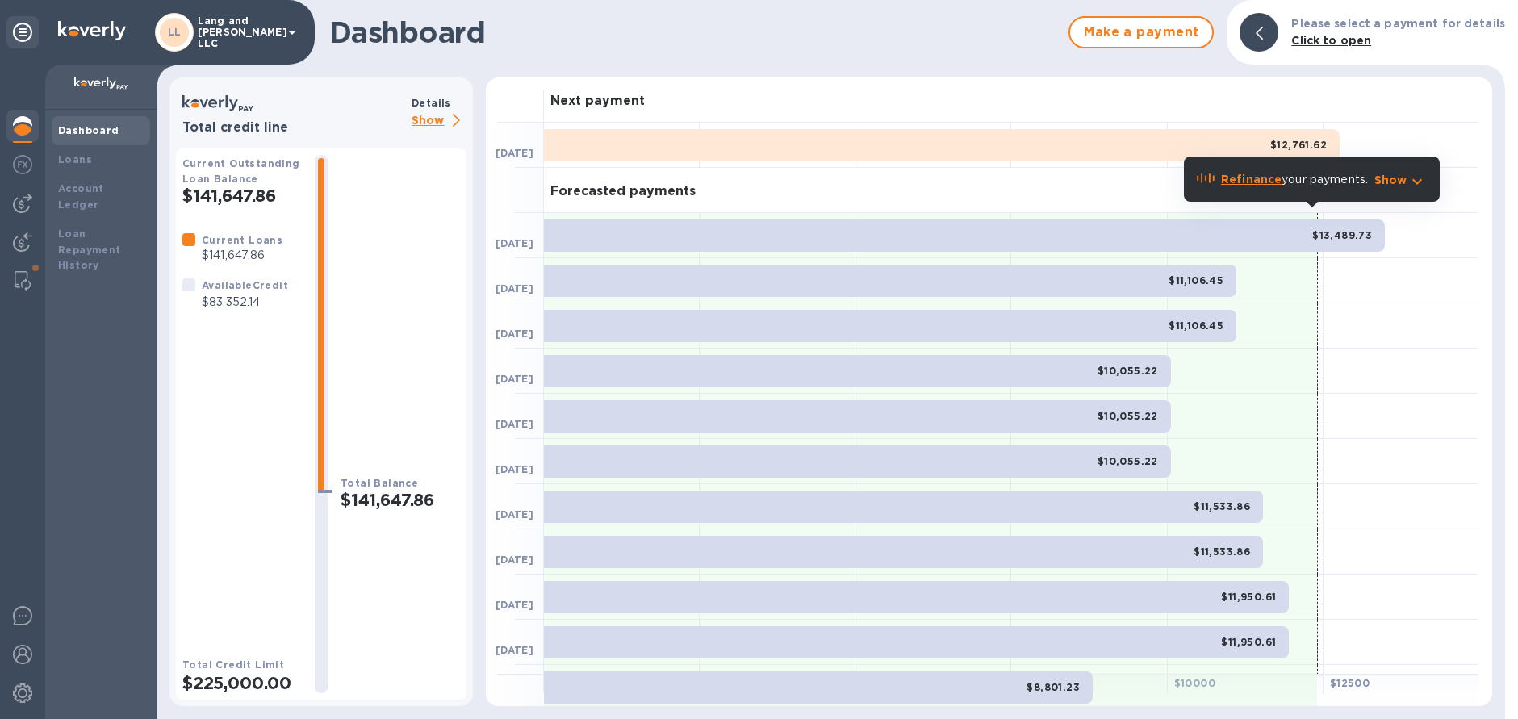
click at [439, 122] on p "Show" at bounding box center [438, 121] width 55 height 20
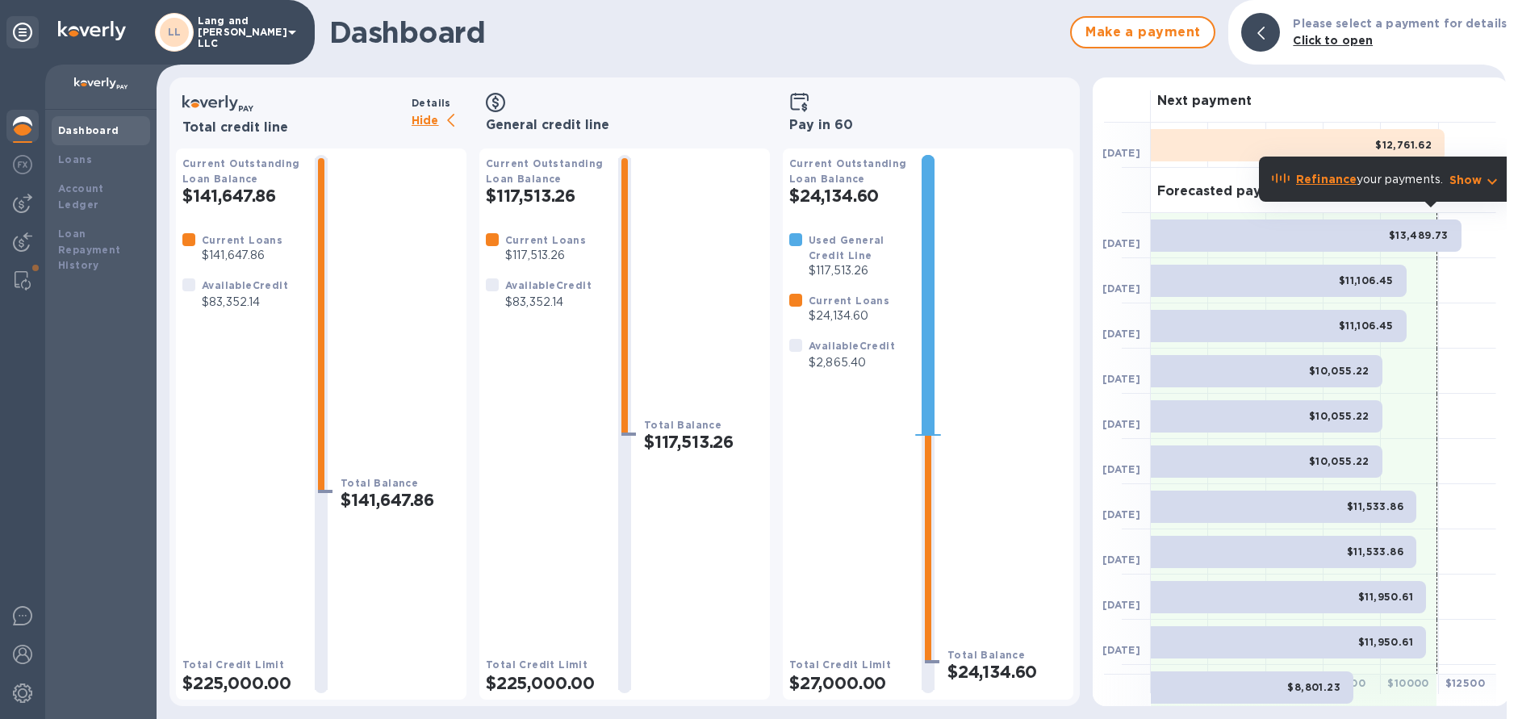
scroll to position [0, 9]
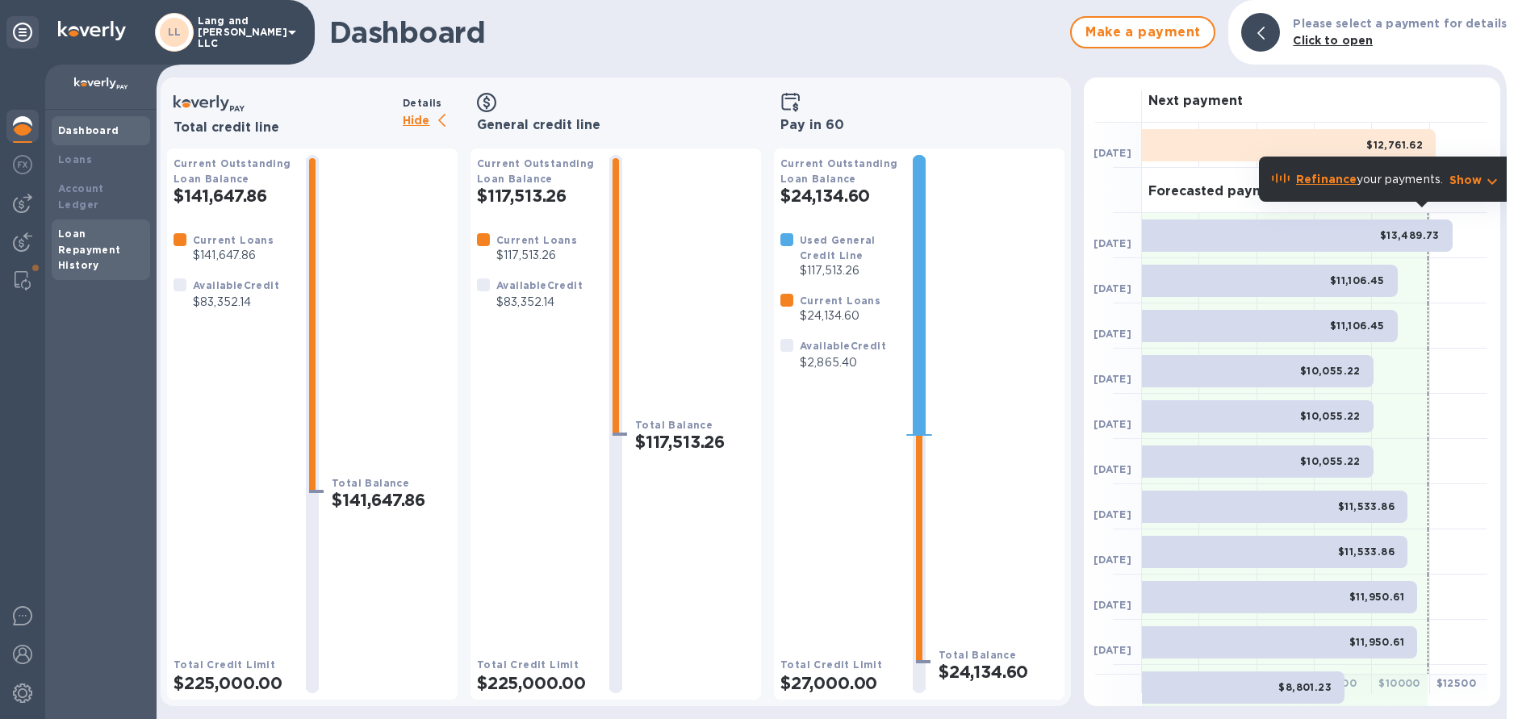
click at [90, 231] on b "Loan Repayment History" at bounding box center [89, 250] width 63 height 44
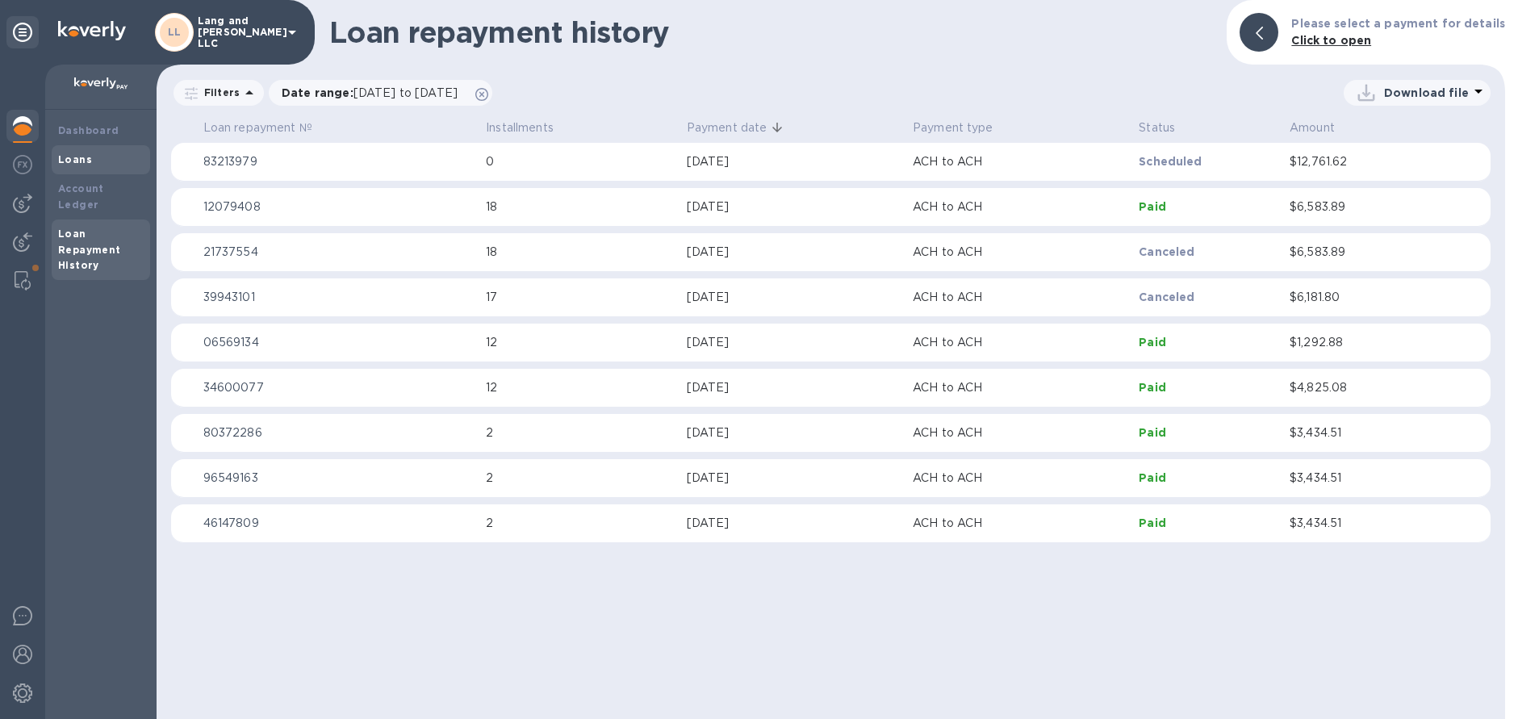
click at [73, 165] on b "Loans" at bounding box center [75, 159] width 34 height 12
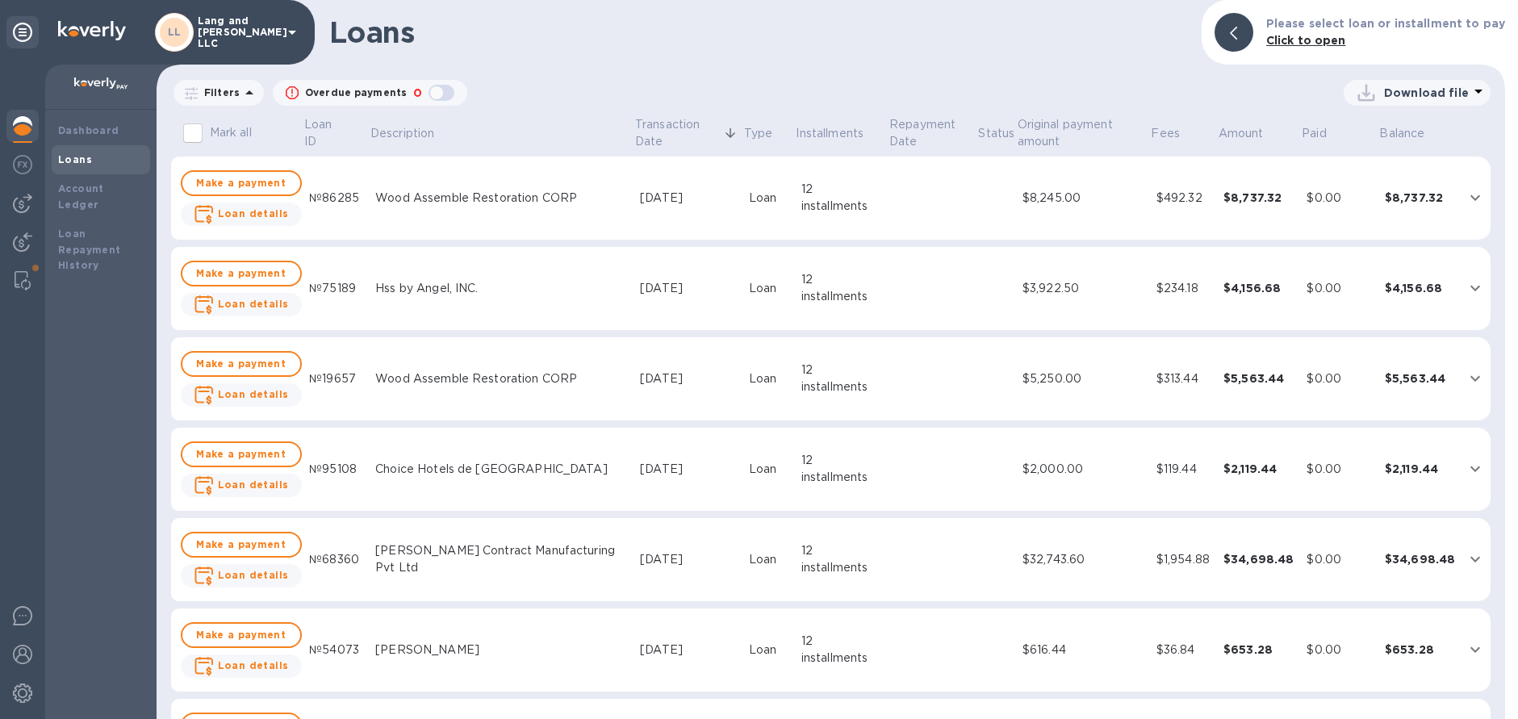
click at [1447, 98] on p "Download file" at bounding box center [1426, 93] width 85 height 16
click at [1417, 126] on li "XLSX file" at bounding box center [1418, 131] width 110 height 45
